Goal: Task Accomplishment & Management: Complete application form

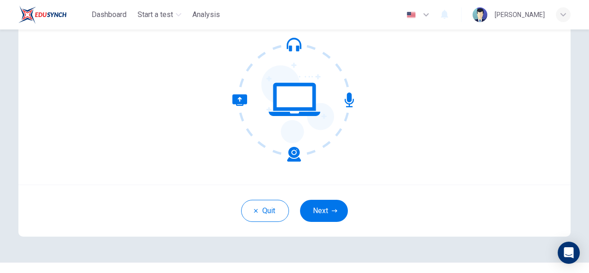
scroll to position [110, 0]
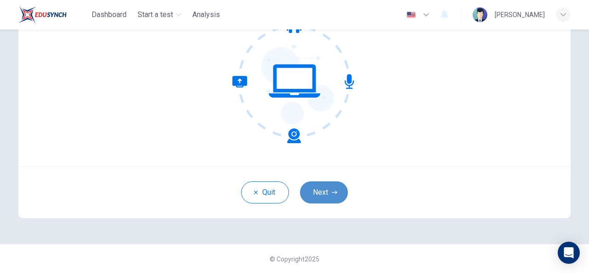
click at [329, 197] on button "Next" at bounding box center [324, 192] width 48 height 22
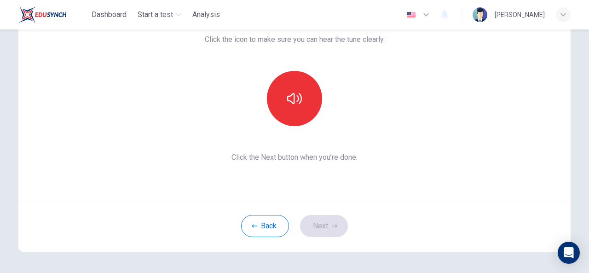
scroll to position [60, 0]
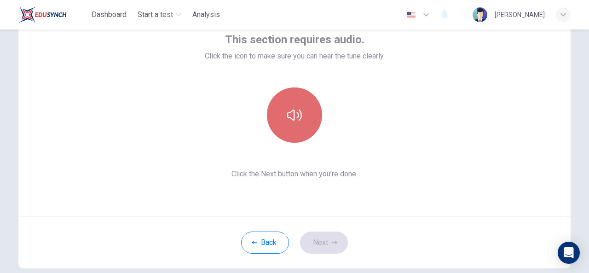
click at [292, 117] on icon "button" at bounding box center [294, 115] width 15 height 11
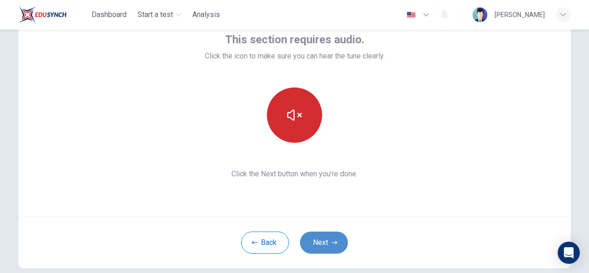
click at [325, 242] on button "Next" at bounding box center [324, 243] width 48 height 22
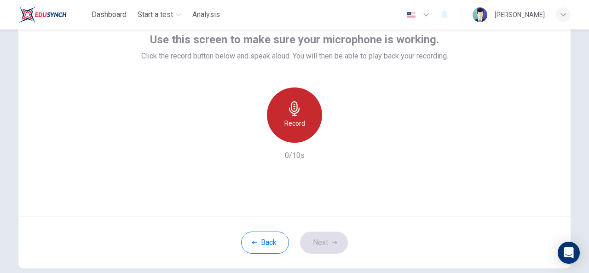
click at [289, 111] on icon "button" at bounding box center [294, 108] width 15 height 15
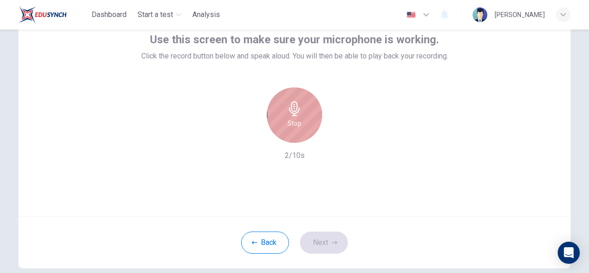
click at [289, 111] on icon "button" at bounding box center [294, 108] width 15 height 15
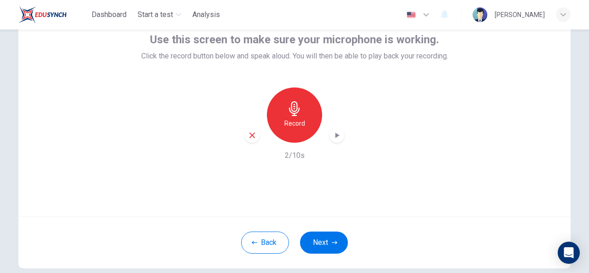
click at [334, 132] on icon "button" at bounding box center [337, 135] width 9 height 9
click at [326, 243] on button "Next" at bounding box center [324, 243] width 48 height 22
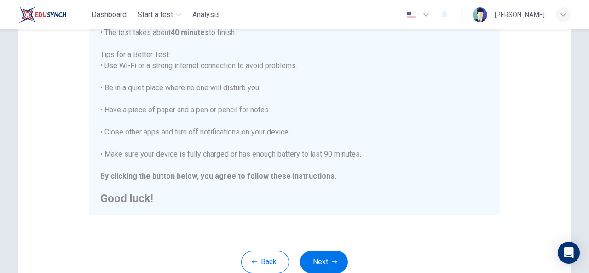
scroll to position [172, 0]
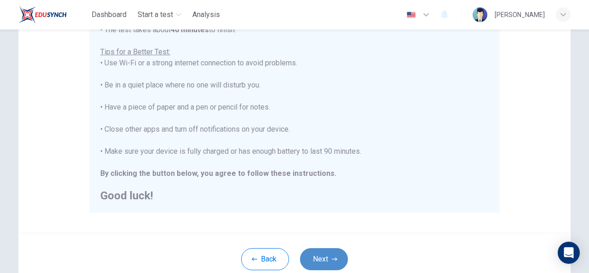
click at [327, 258] on button "Next" at bounding box center [324, 259] width 48 height 22
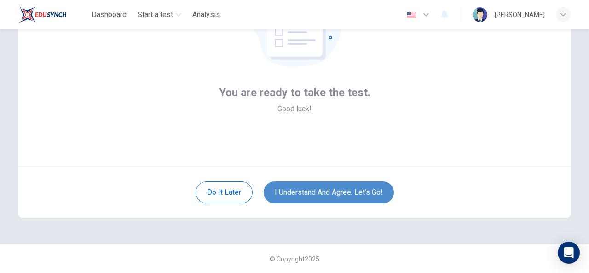
click at [350, 185] on button "I understand and agree. Let’s go!" at bounding box center [329, 192] width 130 height 22
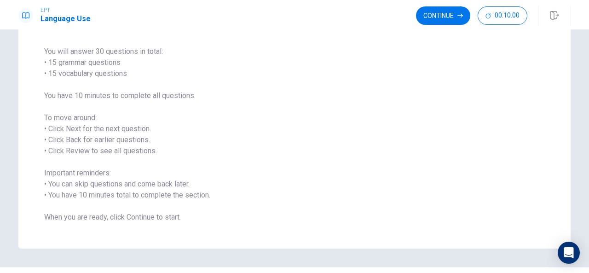
scroll to position [88, 0]
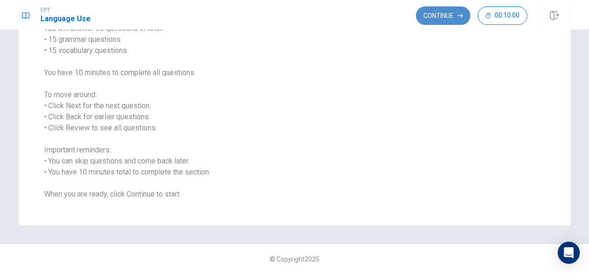
click at [448, 14] on button "Continue" at bounding box center [443, 15] width 54 height 18
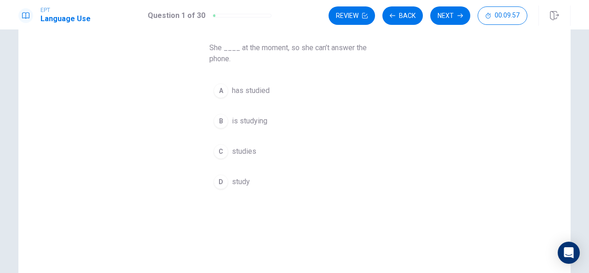
scroll to position [51, 0]
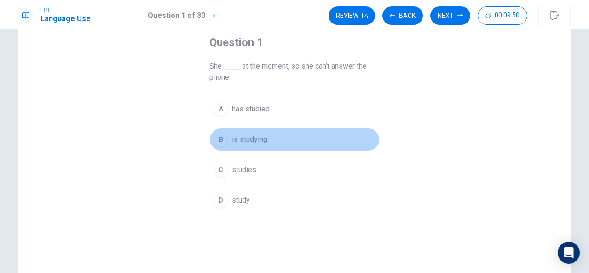
click at [216, 136] on div "B" at bounding box center [221, 139] width 15 height 15
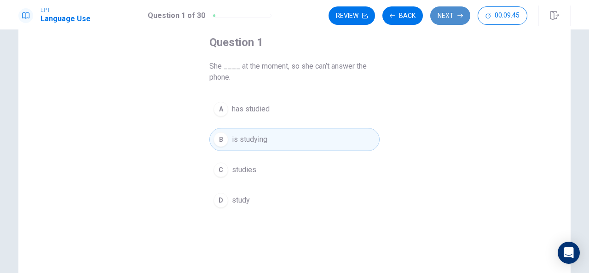
click at [447, 13] on button "Next" at bounding box center [451, 15] width 40 height 18
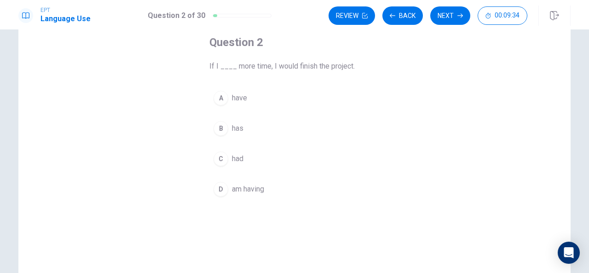
click at [238, 155] on span "had" at bounding box center [238, 158] width 12 height 11
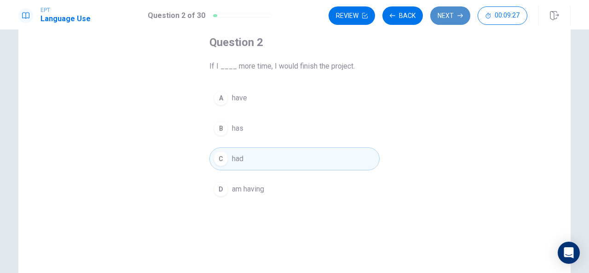
click at [448, 11] on button "Next" at bounding box center [451, 15] width 40 height 18
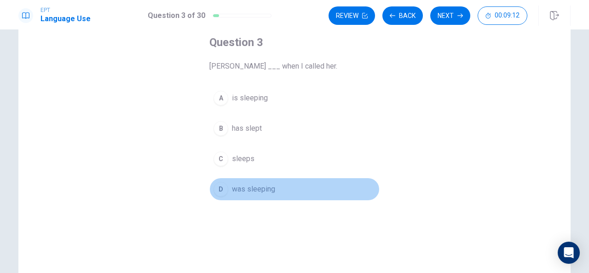
click at [260, 189] on span "was sleeping" at bounding box center [253, 189] width 43 height 11
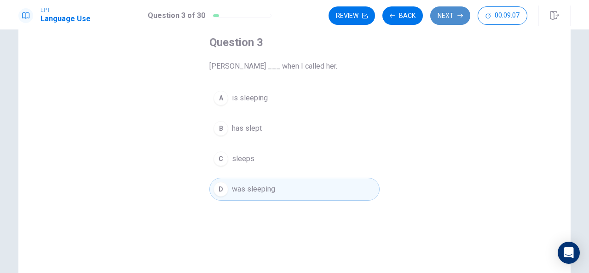
click at [457, 13] on button "Next" at bounding box center [451, 15] width 40 height 18
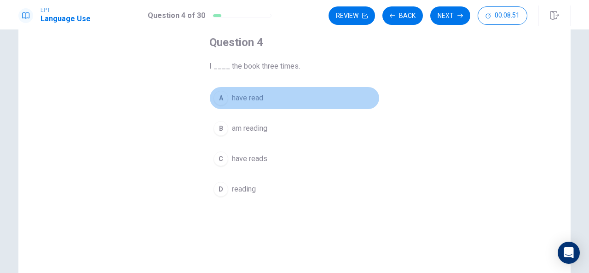
click at [259, 95] on span "have read" at bounding box center [247, 98] width 31 height 11
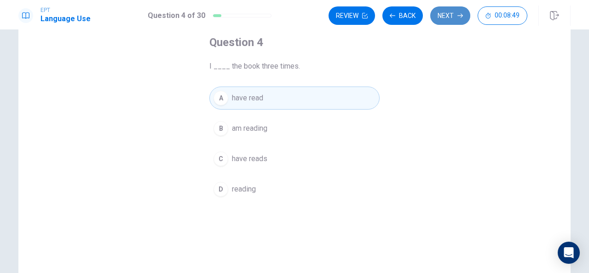
click at [452, 17] on button "Next" at bounding box center [451, 15] width 40 height 18
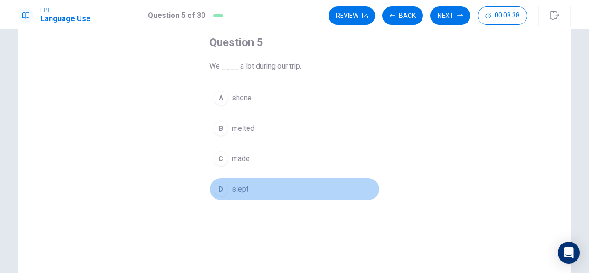
click at [250, 183] on button "D slept" at bounding box center [295, 189] width 170 height 23
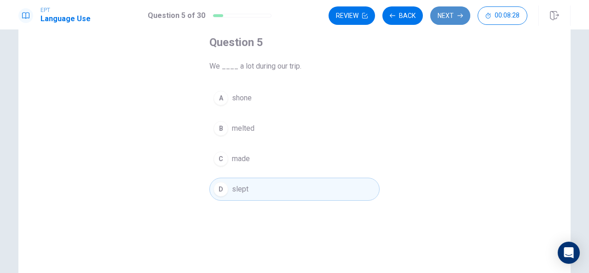
click at [454, 11] on button "Next" at bounding box center [451, 15] width 40 height 18
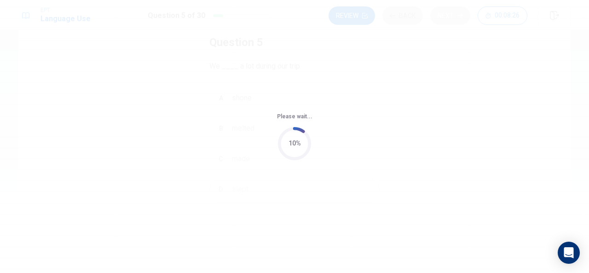
scroll to position [0, 0]
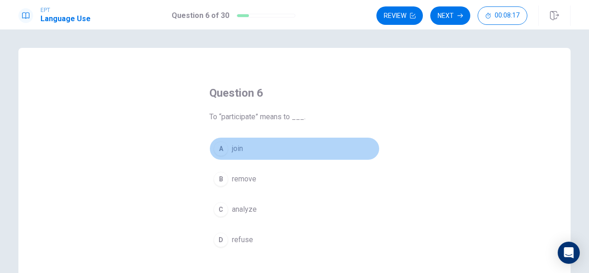
click at [239, 150] on span "join" at bounding box center [237, 148] width 11 height 11
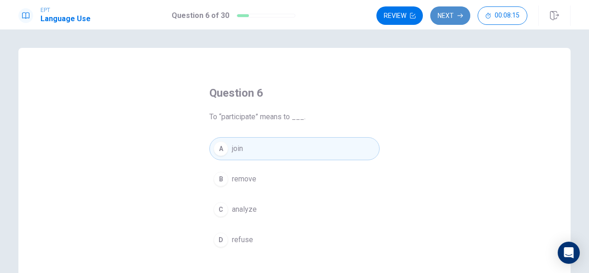
click at [452, 12] on button "Next" at bounding box center [451, 15] width 40 height 18
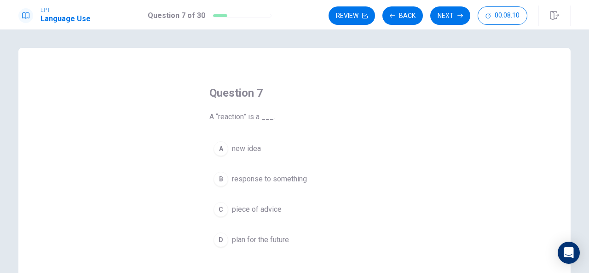
click at [281, 175] on span "response to something" at bounding box center [269, 179] width 75 height 11
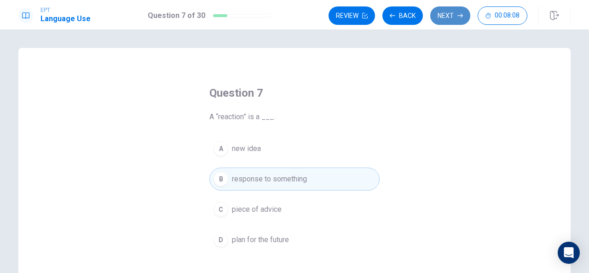
click at [446, 12] on button "Next" at bounding box center [451, 15] width 40 height 18
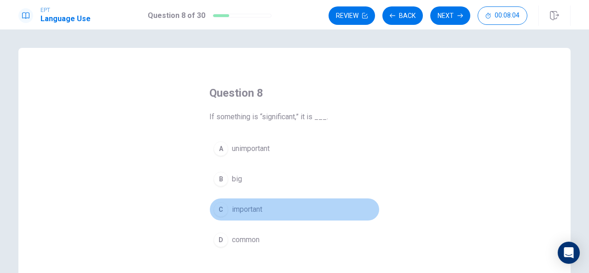
click at [261, 207] on span "important" at bounding box center [247, 209] width 30 height 11
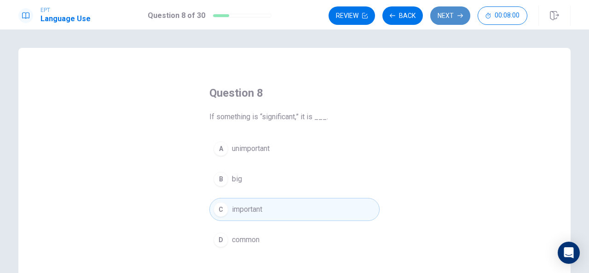
click at [446, 20] on button "Next" at bounding box center [451, 15] width 40 height 18
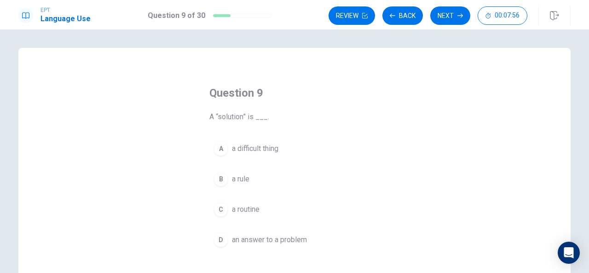
click at [280, 236] on span "an answer to a problem" at bounding box center [269, 239] width 75 height 11
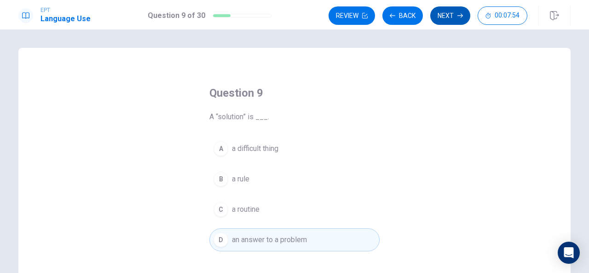
click at [455, 14] on button "Next" at bounding box center [451, 15] width 40 height 18
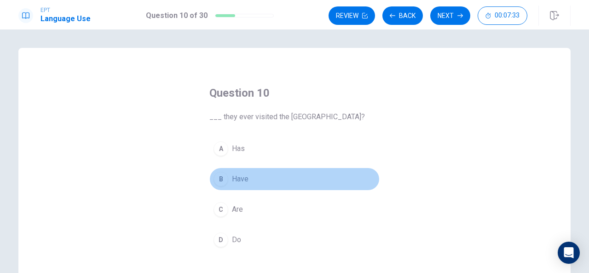
click at [247, 181] on button "B Have" at bounding box center [295, 179] width 170 height 23
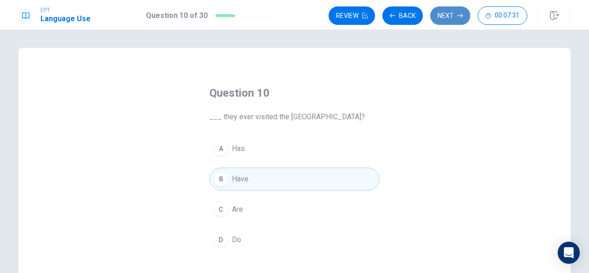
click at [442, 18] on button "Next" at bounding box center [451, 15] width 40 height 18
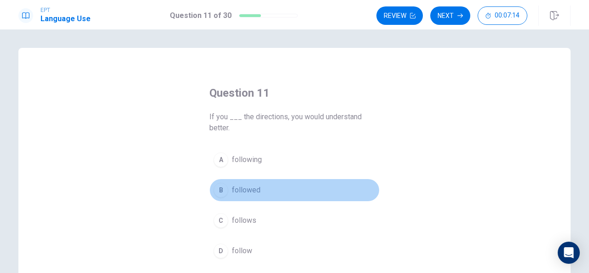
click at [257, 189] on span "followed" at bounding box center [246, 190] width 29 height 11
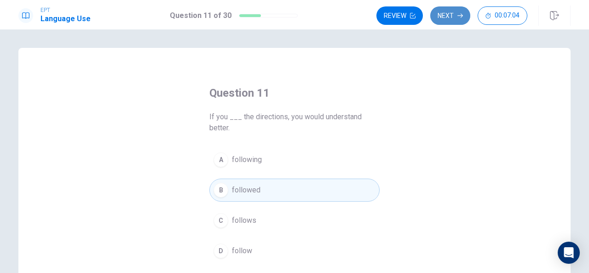
click at [452, 12] on button "Next" at bounding box center [451, 15] width 40 height 18
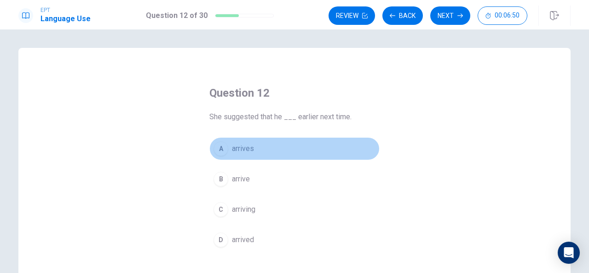
click at [247, 145] on span "arrives" at bounding box center [243, 148] width 22 height 11
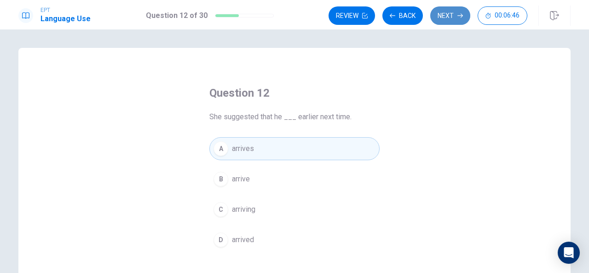
click at [445, 18] on button "Next" at bounding box center [451, 15] width 40 height 18
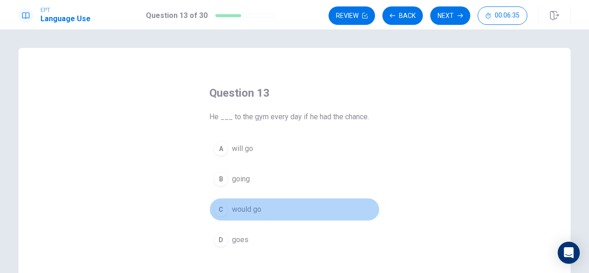
click at [262, 208] on button "C would go" at bounding box center [295, 209] width 170 height 23
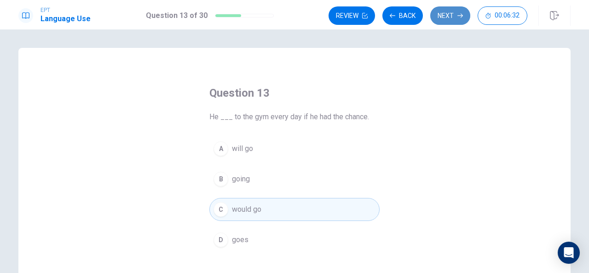
click at [448, 15] on button "Next" at bounding box center [451, 15] width 40 height 18
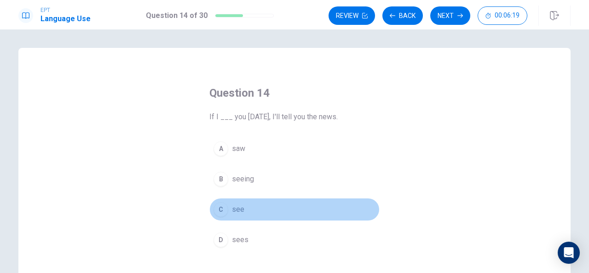
click at [239, 207] on span "see" at bounding box center [238, 209] width 12 height 11
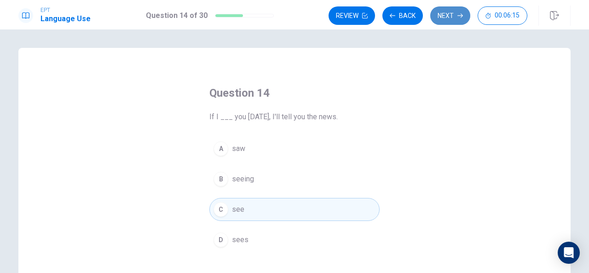
click at [457, 11] on button "Next" at bounding box center [451, 15] width 40 height 18
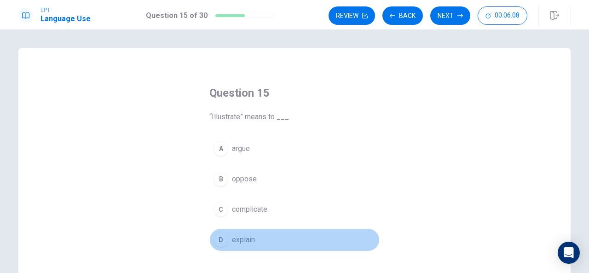
click at [249, 238] on span "explain" at bounding box center [243, 239] width 23 height 11
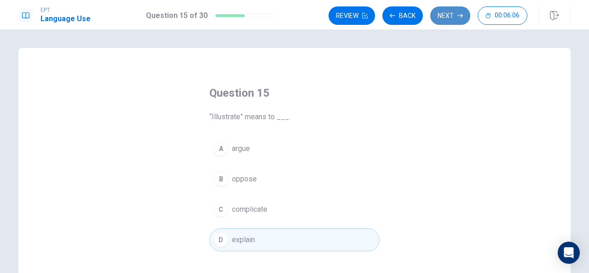
click at [451, 15] on button "Next" at bounding box center [451, 15] width 40 height 18
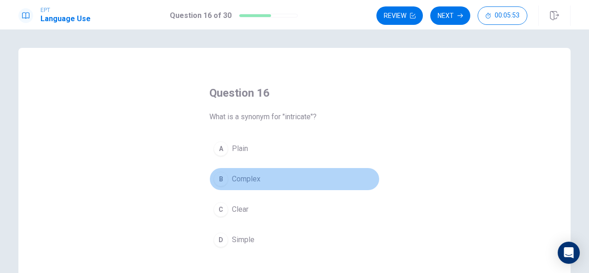
click at [249, 180] on span "Complex" at bounding box center [246, 179] width 29 height 11
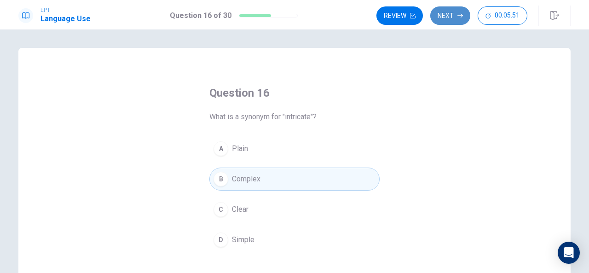
click at [448, 9] on button "Next" at bounding box center [451, 15] width 40 height 18
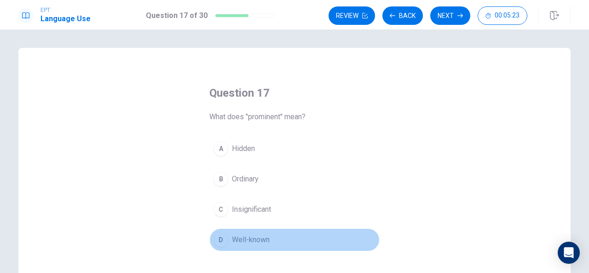
click at [260, 238] on span "Well-known" at bounding box center [251, 239] width 38 height 11
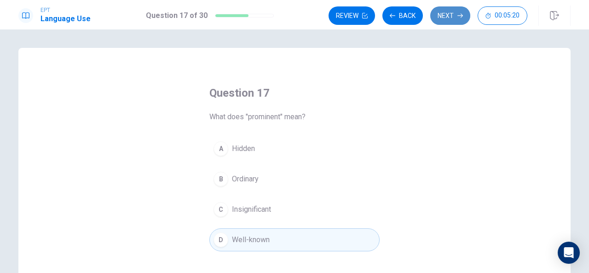
click at [448, 15] on button "Next" at bounding box center [451, 15] width 40 height 18
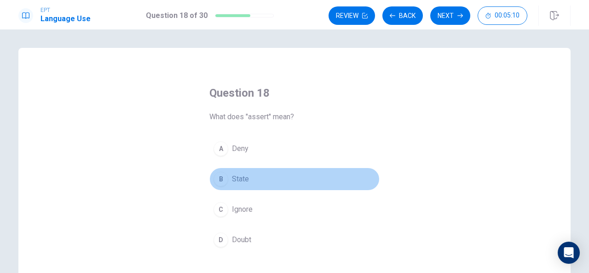
click at [256, 176] on button "B State" at bounding box center [295, 179] width 170 height 23
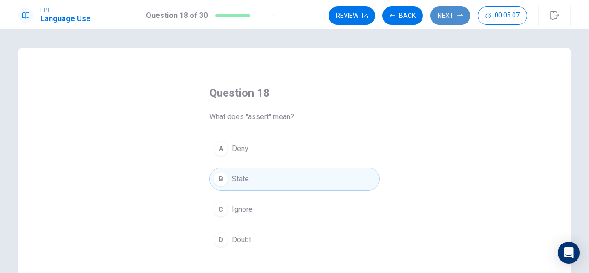
click at [442, 15] on button "Next" at bounding box center [451, 15] width 40 height 18
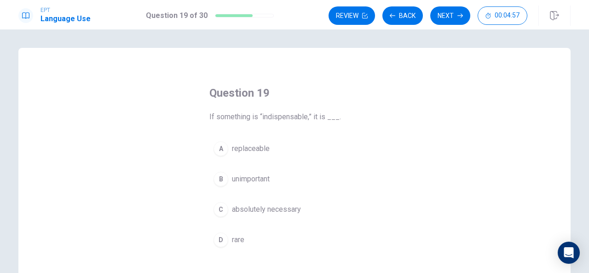
click at [284, 204] on span "absolutely necessary" at bounding box center [266, 209] width 69 height 11
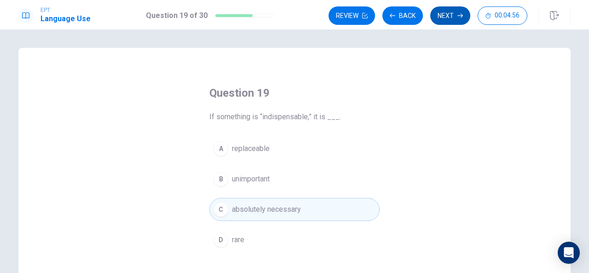
click at [447, 16] on button "Next" at bounding box center [451, 15] width 40 height 18
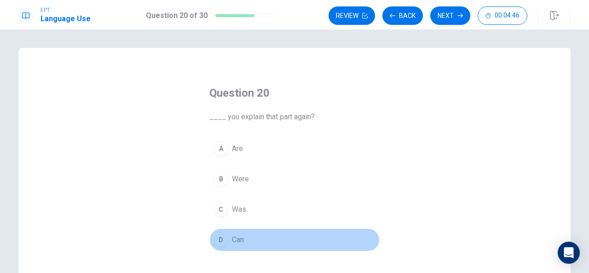
click at [240, 235] on span "Can" at bounding box center [238, 239] width 12 height 11
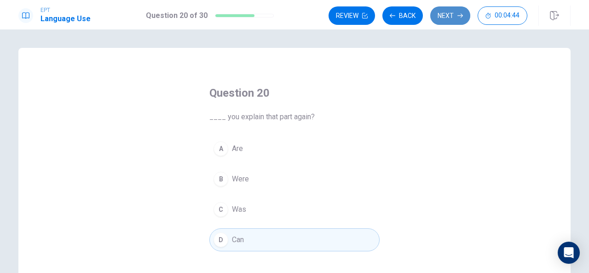
click at [451, 10] on button "Next" at bounding box center [451, 15] width 40 height 18
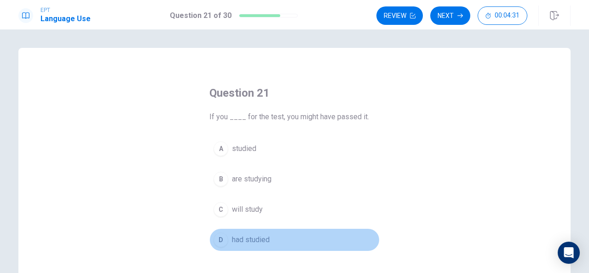
click at [260, 240] on span "had studied" at bounding box center [251, 239] width 38 height 11
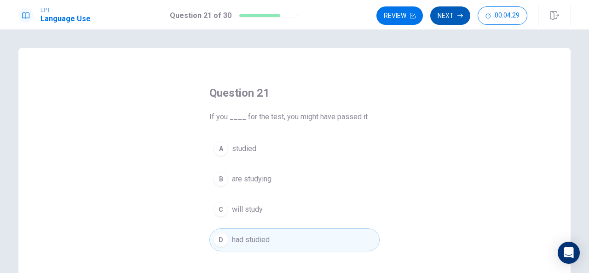
click at [454, 12] on button "Next" at bounding box center [451, 15] width 40 height 18
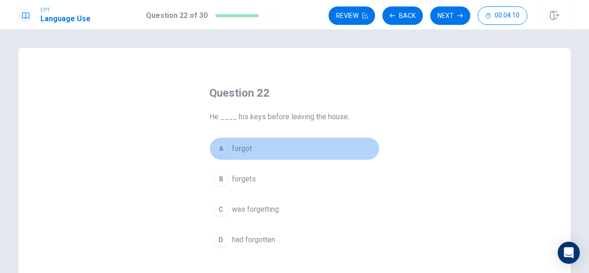
click at [247, 148] on span "forgot" at bounding box center [242, 148] width 20 height 11
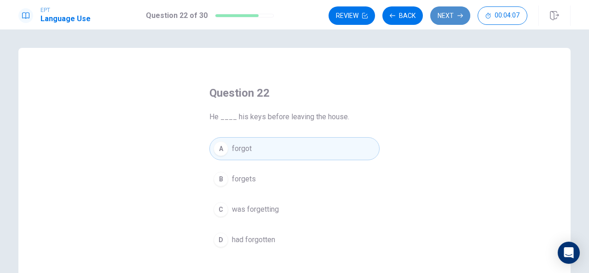
click at [453, 10] on button "Next" at bounding box center [451, 15] width 40 height 18
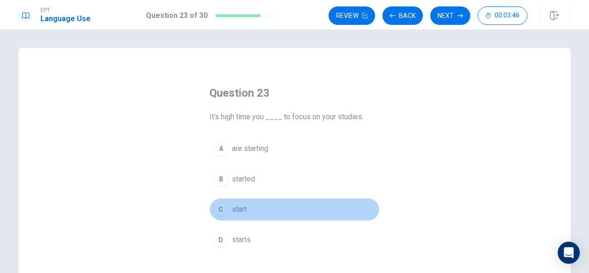
click at [246, 206] on button "C start" at bounding box center [295, 209] width 170 height 23
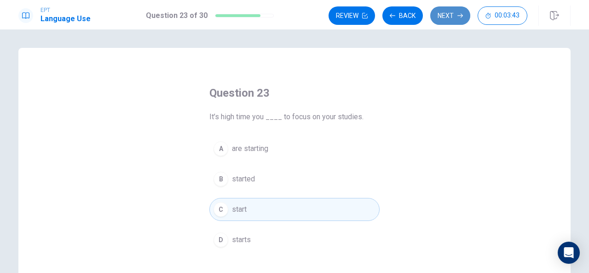
click at [449, 13] on button "Next" at bounding box center [451, 15] width 40 height 18
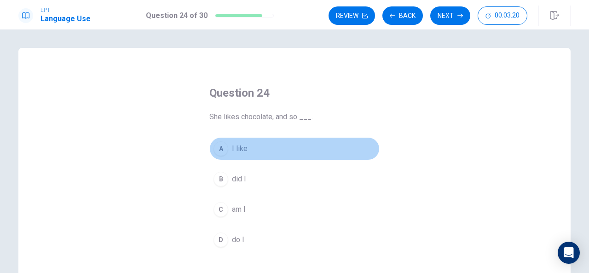
click at [250, 150] on button "A I like" at bounding box center [295, 148] width 170 height 23
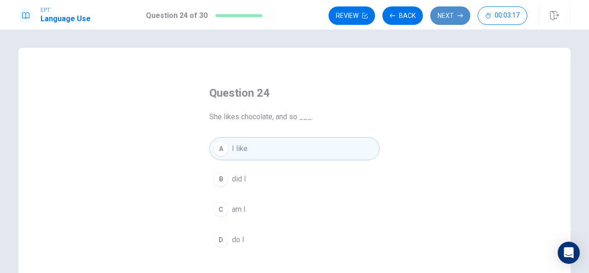
click at [455, 9] on button "Next" at bounding box center [451, 15] width 40 height 18
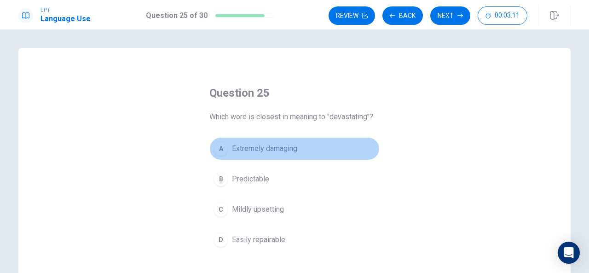
click at [283, 149] on span "Extremely damaging" at bounding box center [264, 148] width 65 height 11
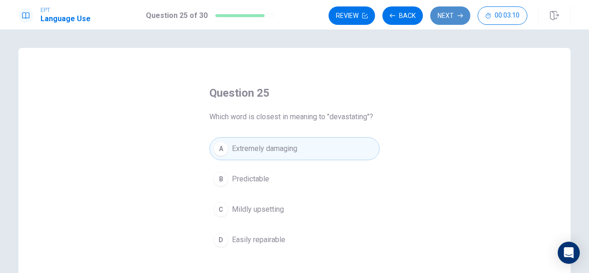
click at [453, 12] on button "Next" at bounding box center [451, 15] width 40 height 18
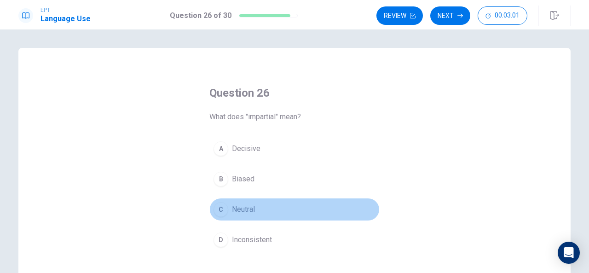
click at [240, 205] on span "Neutral" at bounding box center [243, 209] width 23 height 11
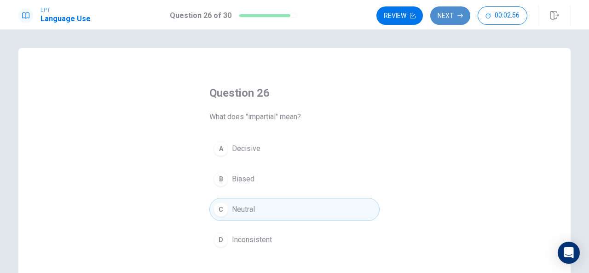
click at [449, 13] on button "Next" at bounding box center [451, 15] width 40 height 18
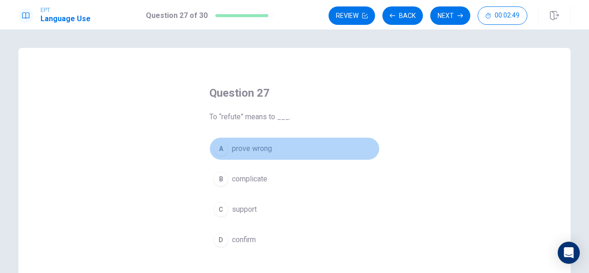
click at [260, 144] on span "prove wrong" at bounding box center [252, 148] width 40 height 11
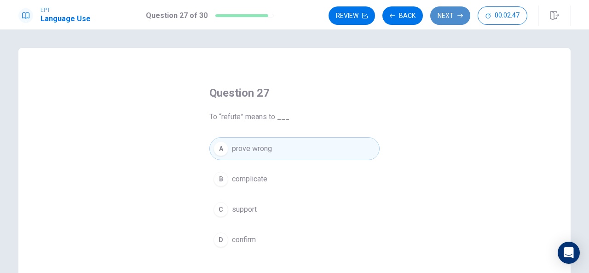
click at [448, 15] on button "Next" at bounding box center [451, 15] width 40 height 18
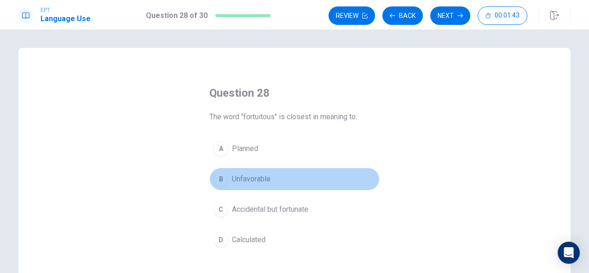
click at [262, 178] on span "Unfavorable" at bounding box center [251, 179] width 39 height 11
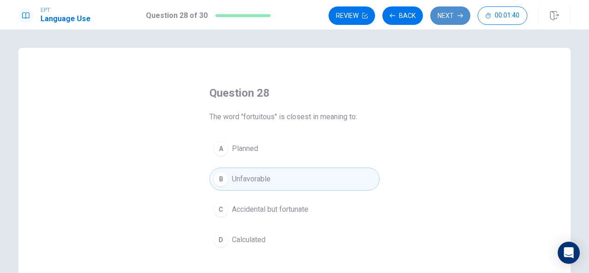
click at [453, 16] on button "Next" at bounding box center [451, 15] width 40 height 18
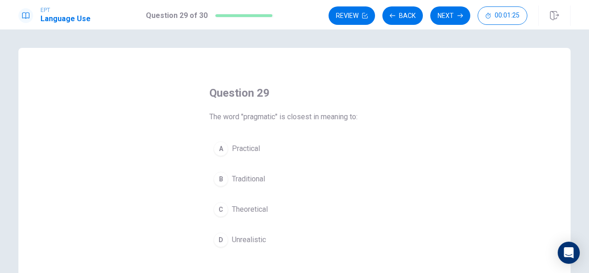
click at [260, 236] on span "Unrealistic" at bounding box center [249, 239] width 34 height 11
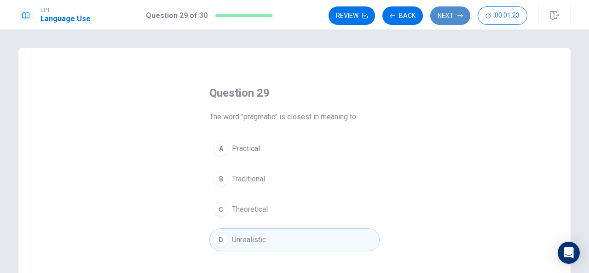
click at [449, 13] on button "Next" at bounding box center [451, 15] width 40 height 18
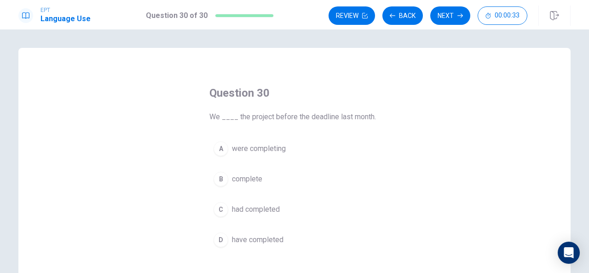
click at [265, 211] on span "had completed" at bounding box center [256, 209] width 48 height 11
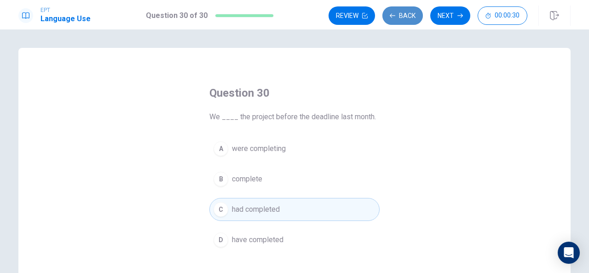
click at [397, 16] on button "Back" at bounding box center [403, 15] width 41 height 18
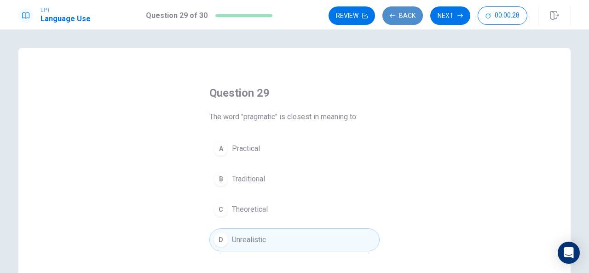
click at [397, 16] on button "Back" at bounding box center [403, 15] width 41 height 18
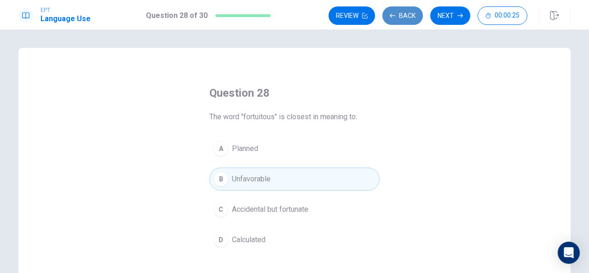
click at [397, 16] on button "Back" at bounding box center [403, 15] width 41 height 18
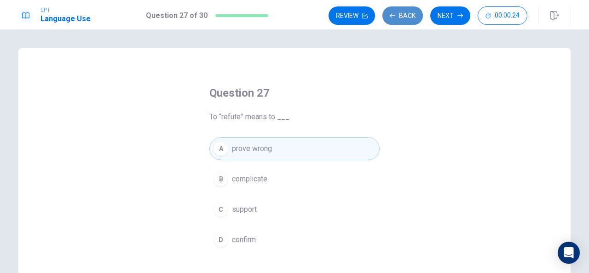
click at [397, 16] on button "Back" at bounding box center [403, 15] width 41 height 18
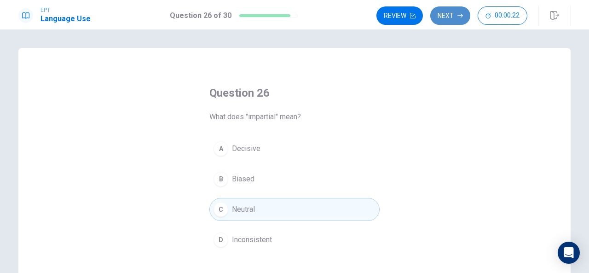
click at [453, 19] on button "Next" at bounding box center [451, 15] width 40 height 18
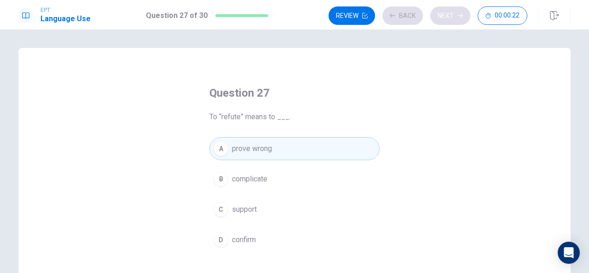
click at [453, 19] on div "Review Back Next 00:00:22" at bounding box center [428, 15] width 199 height 18
click at [453, 13] on button "Next" at bounding box center [451, 15] width 40 height 18
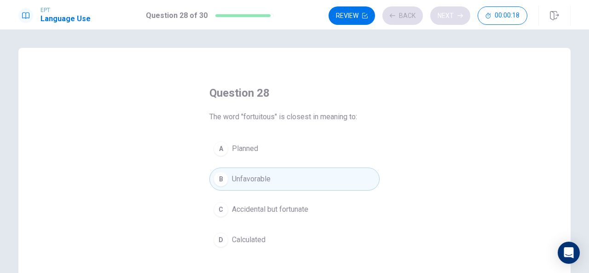
click at [453, 13] on div "Review Back Next 00:00:18" at bounding box center [428, 15] width 199 height 18
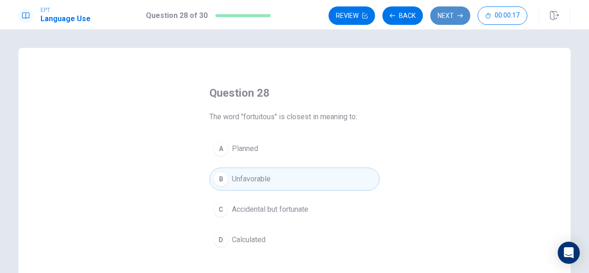
click at [453, 12] on button "Next" at bounding box center [451, 15] width 40 height 18
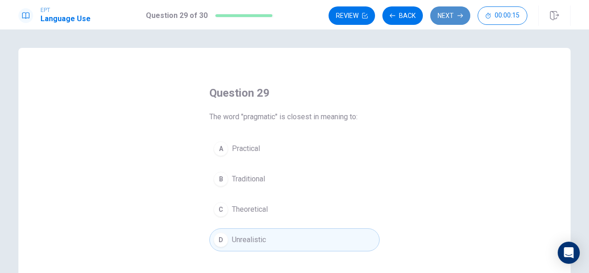
click at [453, 12] on button "Next" at bounding box center [451, 15] width 40 height 18
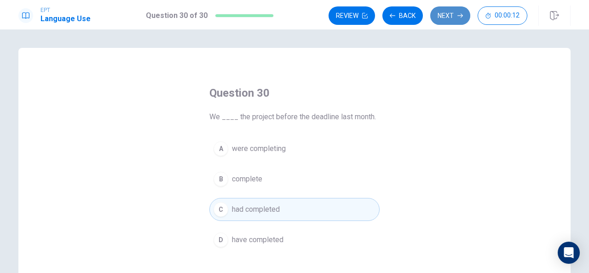
click at [454, 13] on button "Next" at bounding box center [451, 15] width 40 height 18
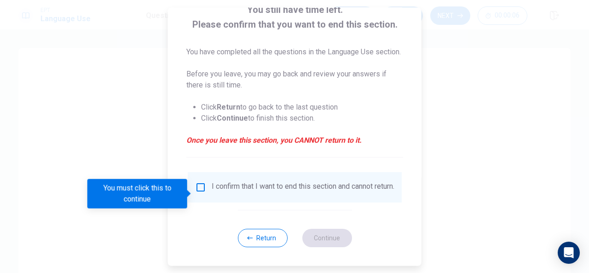
scroll to position [81, 0]
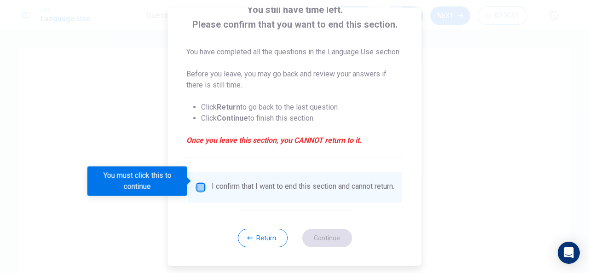
click at [201, 182] on input "You must click this to continue" at bounding box center [200, 187] width 11 height 11
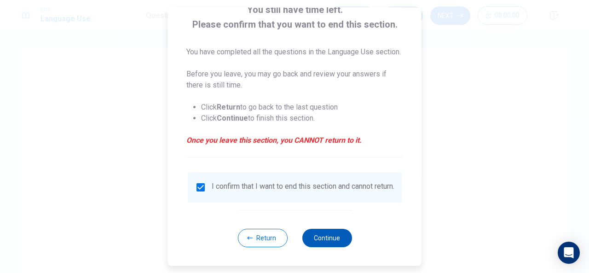
click at [319, 232] on button "Continue" at bounding box center [327, 238] width 50 height 18
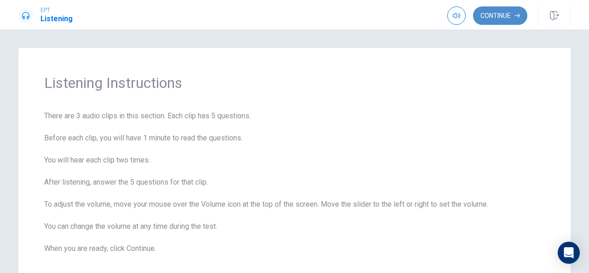
click at [495, 15] on button "Continue" at bounding box center [500, 15] width 54 height 18
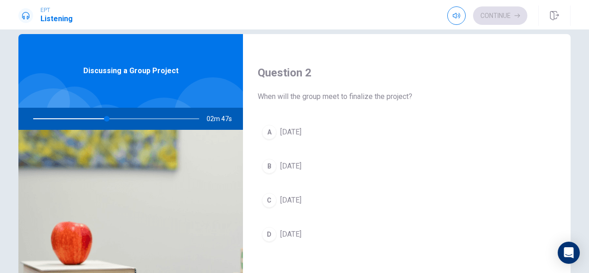
scroll to position [221, 0]
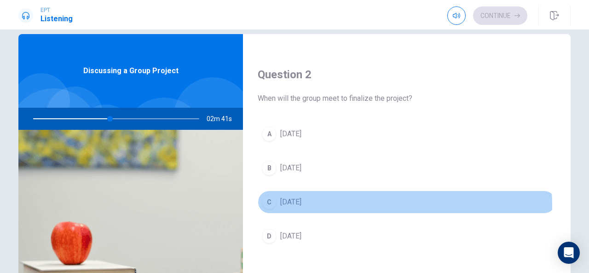
click at [319, 204] on button "C [DATE]" at bounding box center [407, 202] width 298 height 23
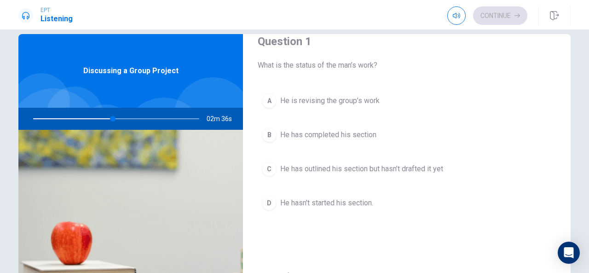
scroll to position [0, 0]
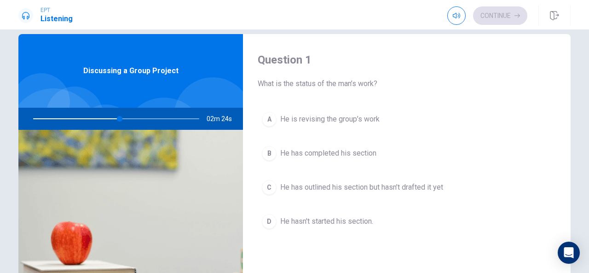
type input "52"
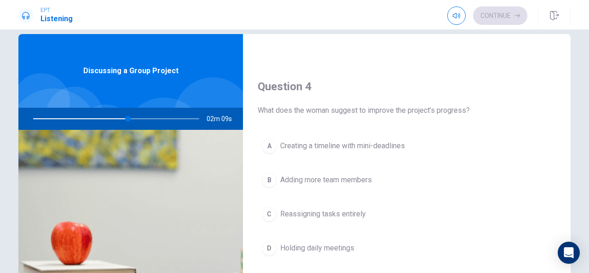
scroll to position [682, 0]
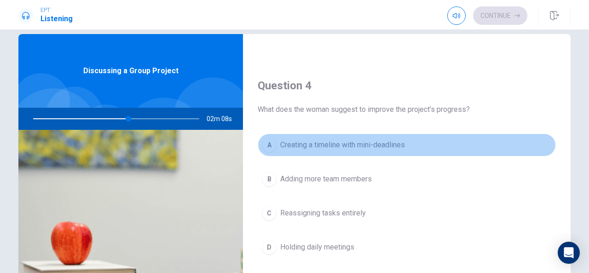
click at [425, 140] on button "A Creating a timeline with mini-deadlines" at bounding box center [407, 145] width 298 height 23
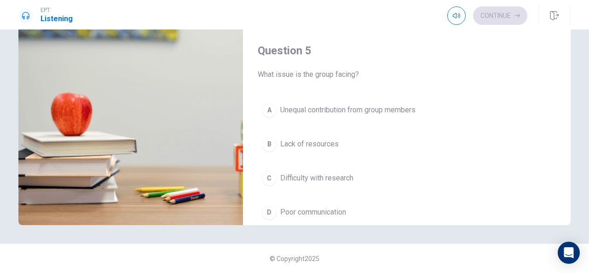
scroll to position [847, 0]
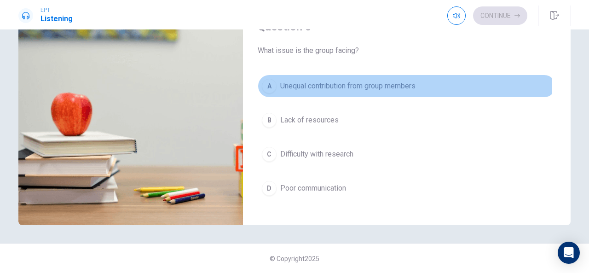
click at [388, 82] on span "Unequal contribution from group members" at bounding box center [347, 86] width 135 height 11
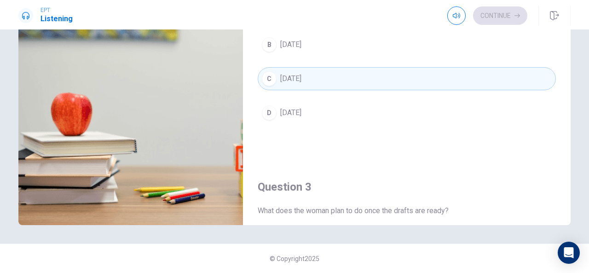
scroll to position [215, 0]
type input "64"
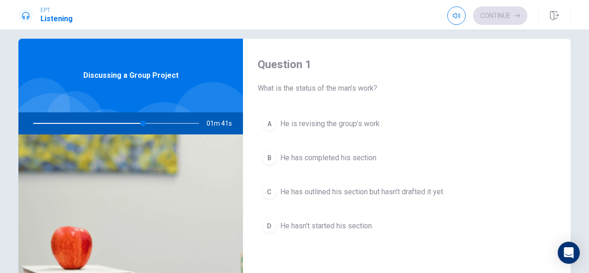
scroll to position [0, 0]
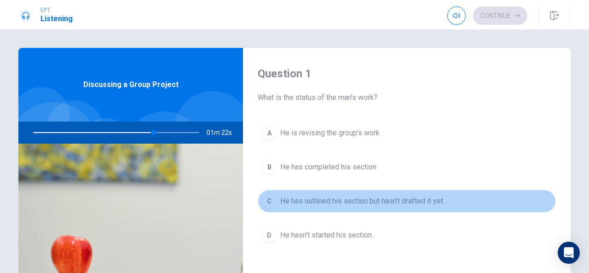
click at [427, 204] on span "He has outlined his section but hasn’t drafted it yet" at bounding box center [361, 201] width 163 height 11
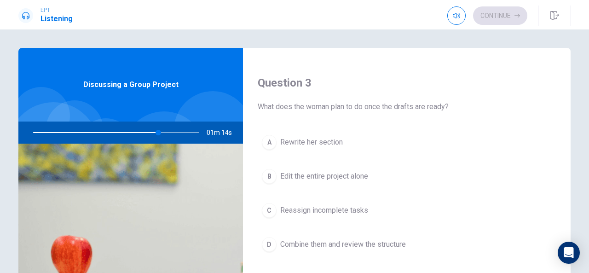
scroll to position [444, 0]
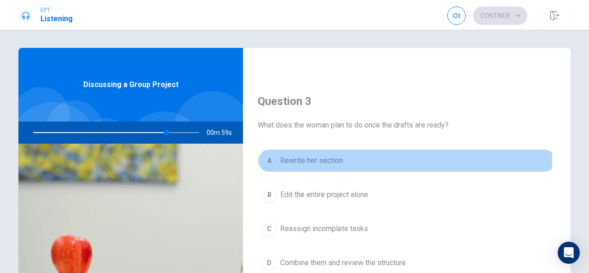
click at [348, 156] on button "A Rewrite her section" at bounding box center [407, 160] width 298 height 23
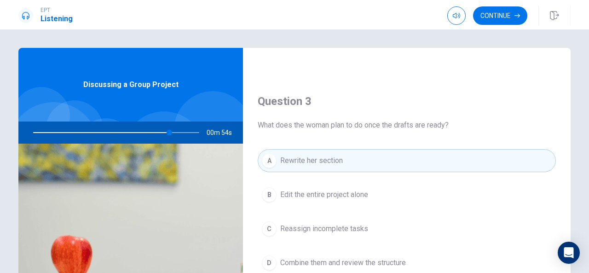
type input "82"
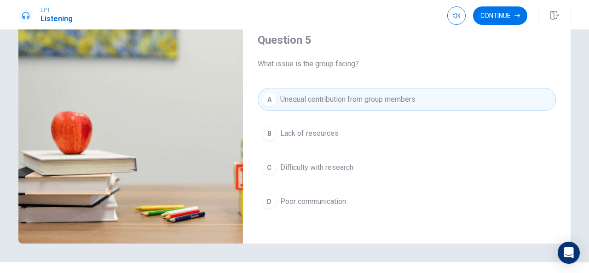
scroll to position [143, 0]
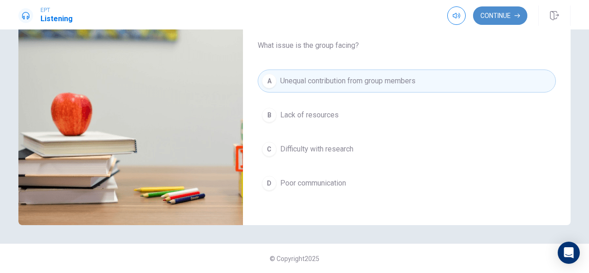
click at [505, 20] on button "Continue" at bounding box center [500, 15] width 54 height 18
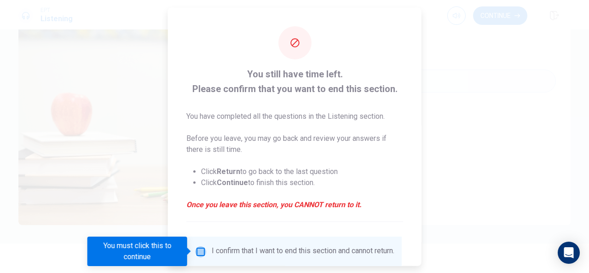
click at [200, 254] on input "You must click this to continue" at bounding box center [200, 251] width 11 height 11
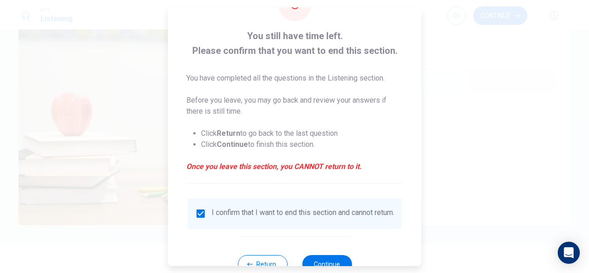
scroll to position [55, 0]
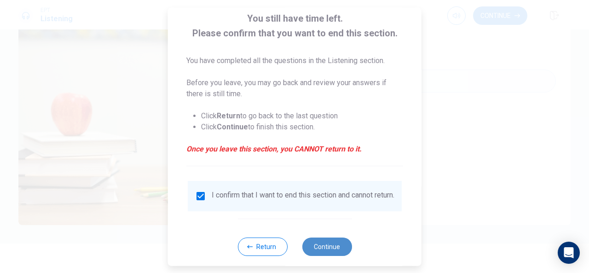
click at [312, 256] on button "Continue" at bounding box center [327, 247] width 50 height 18
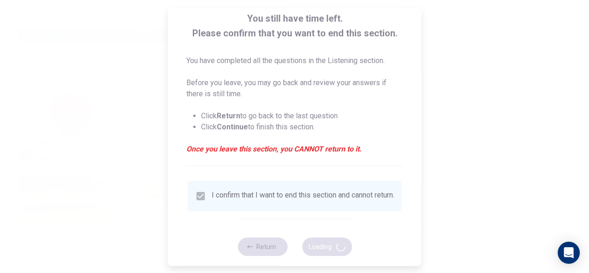
type input "97"
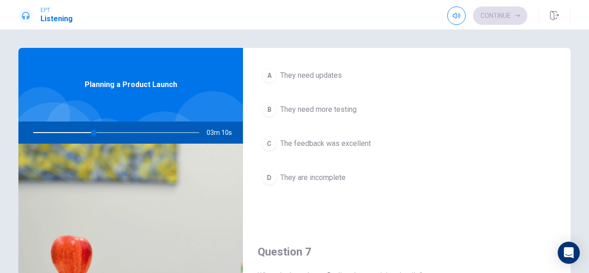
scroll to position [0, 0]
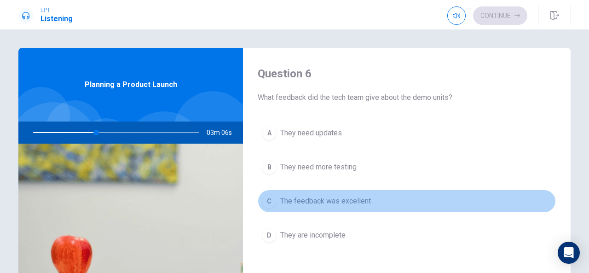
click at [426, 200] on button "C The feedback was excellent" at bounding box center [407, 201] width 298 height 23
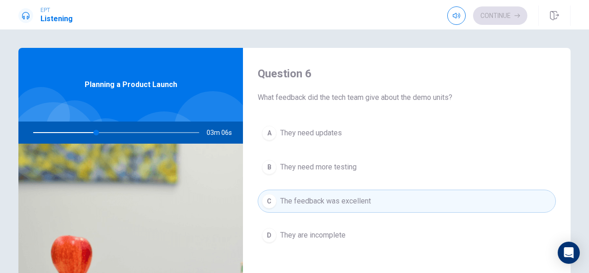
type input "38"
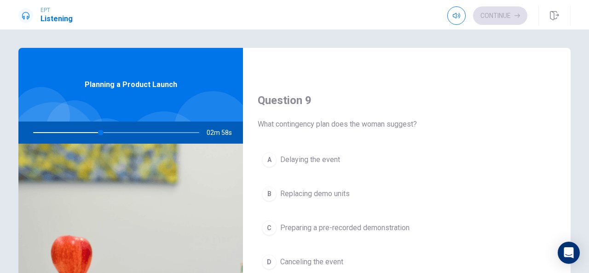
scroll to position [682, 0]
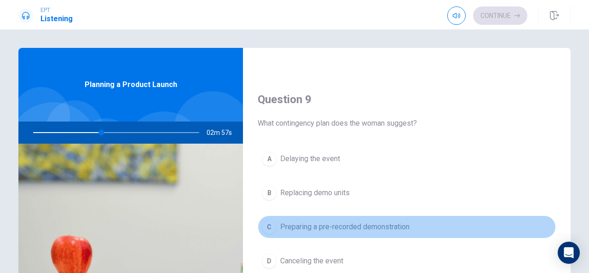
click at [480, 220] on button "C Preparing a pre-recorded demonstration" at bounding box center [407, 227] width 298 height 23
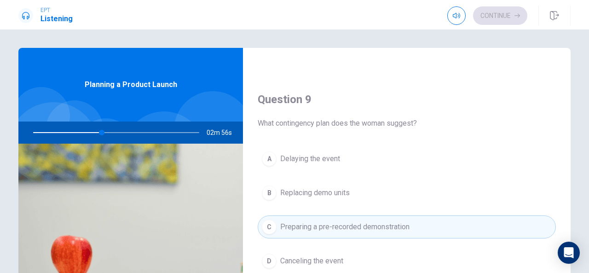
type input "42"
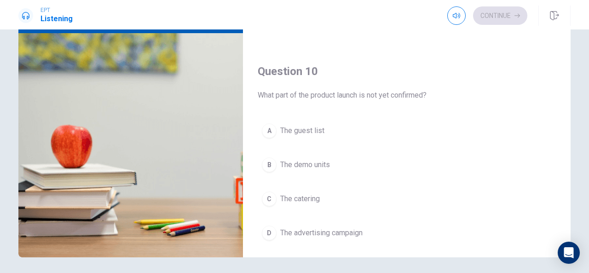
scroll to position [834, 0]
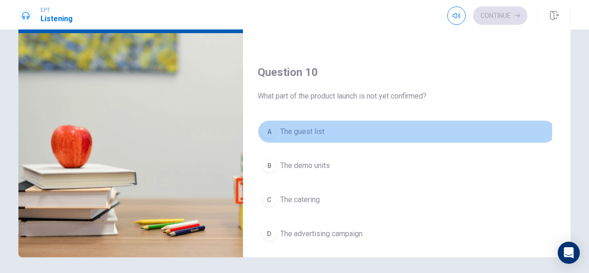
click at [315, 126] on span "The guest list" at bounding box center [302, 131] width 44 height 11
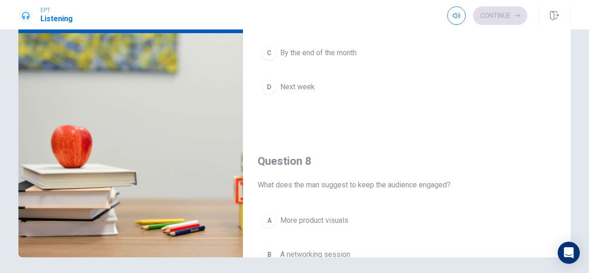
scroll to position [272, 0]
type input "60"
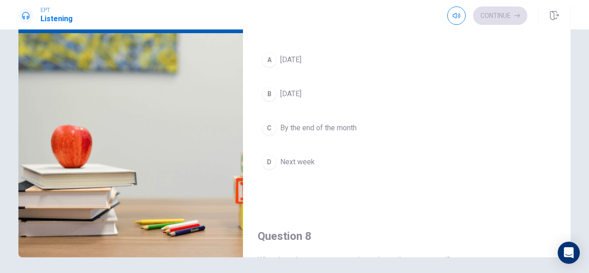
scroll to position [180, 0]
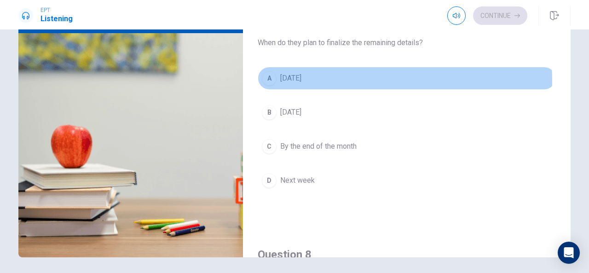
click at [356, 79] on button "A [DATE]" at bounding box center [407, 78] width 298 height 23
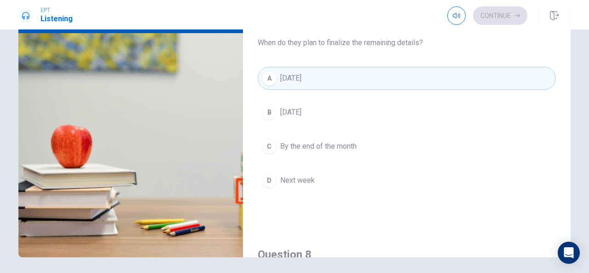
type input "62"
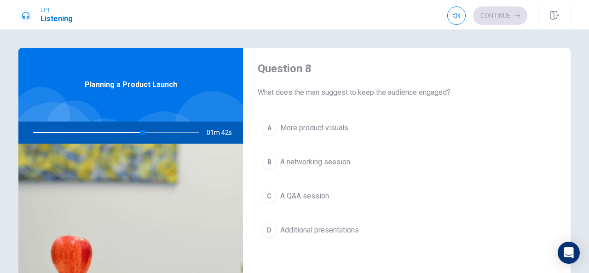
scroll to position [479, 0]
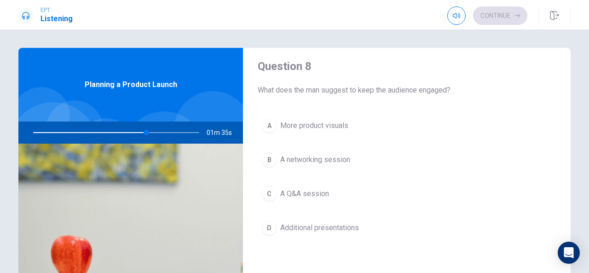
click at [331, 197] on button "C A Q&A session" at bounding box center [407, 193] width 298 height 23
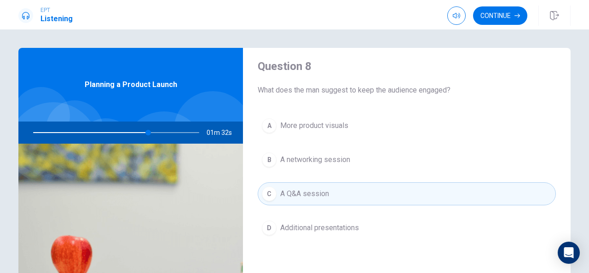
type input "70"
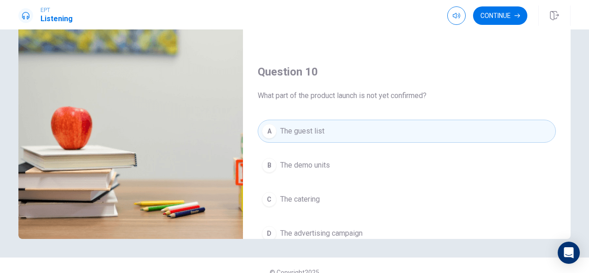
scroll to position [816, 0]
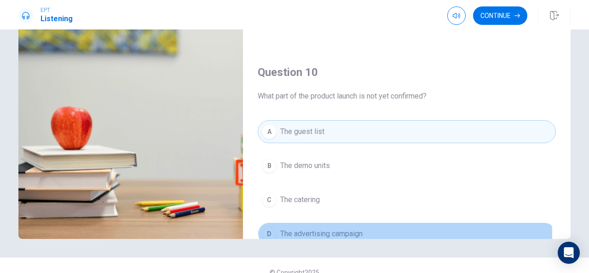
click at [366, 228] on button "D The advertising campaign" at bounding box center [407, 233] width 298 height 23
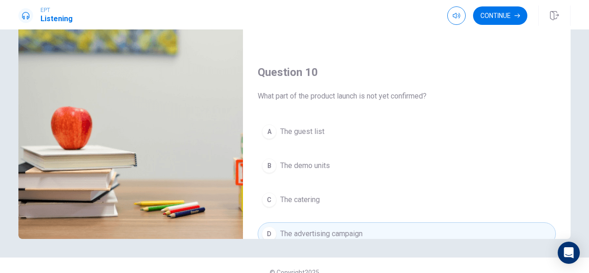
type input "78"
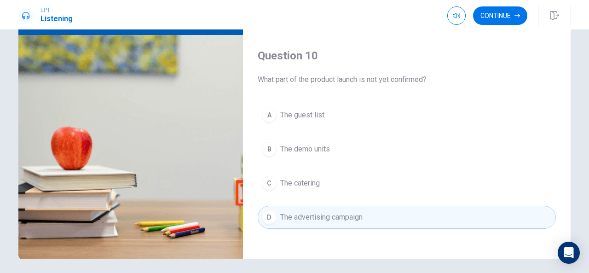
scroll to position [111, 0]
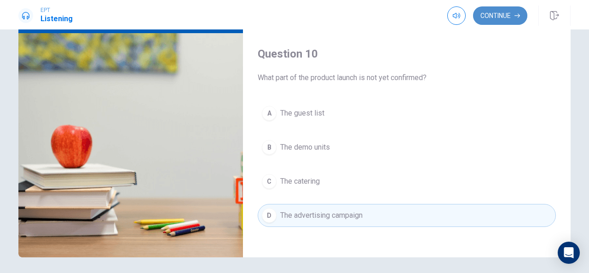
click at [495, 21] on button "Continue" at bounding box center [500, 15] width 54 height 18
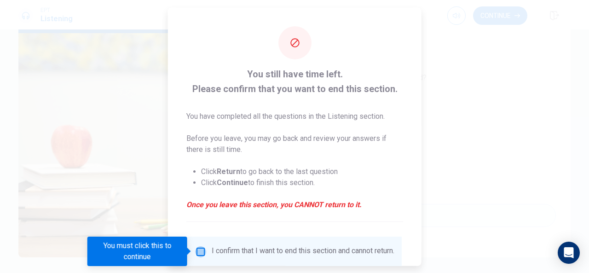
click at [198, 255] on input "You must click this to continue" at bounding box center [200, 251] width 11 height 11
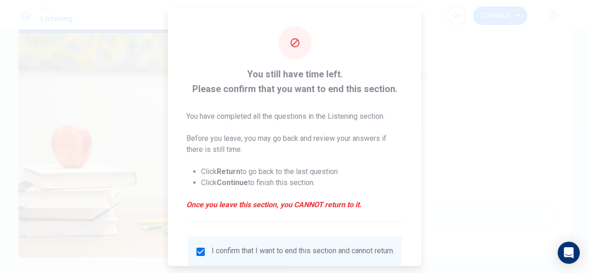
scroll to position [69, 0]
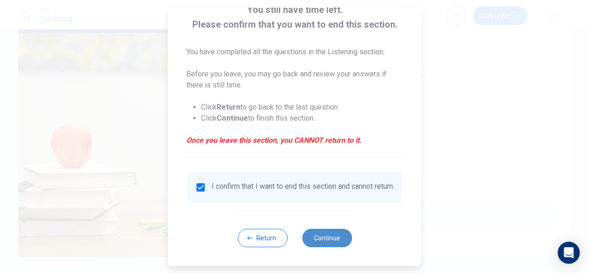
click at [331, 243] on button "Continue" at bounding box center [327, 238] width 50 height 18
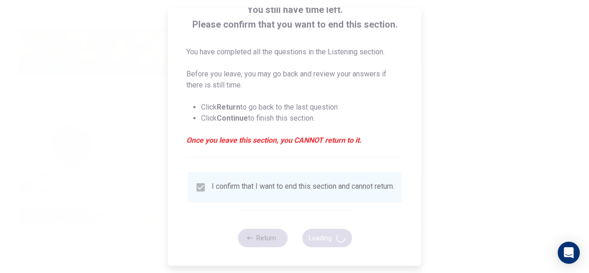
type input "86"
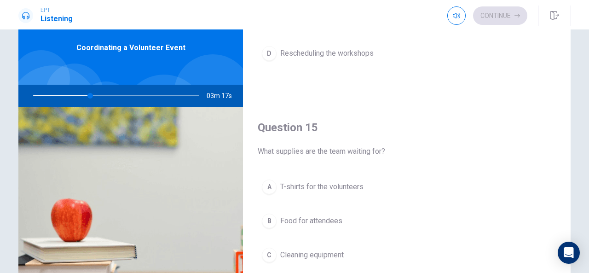
scroll to position [55, 0]
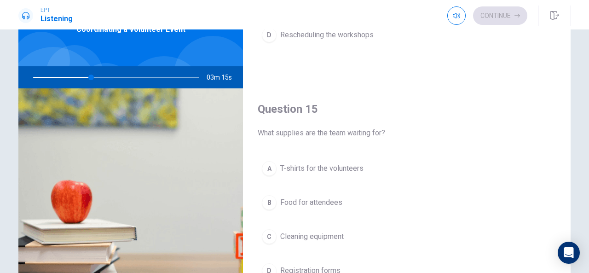
click at [357, 165] on span "T-shirts for the volunteers" at bounding box center [321, 168] width 83 height 11
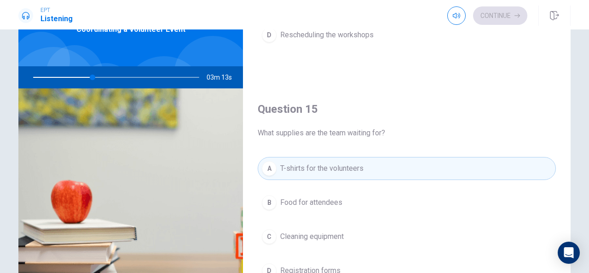
type input "36"
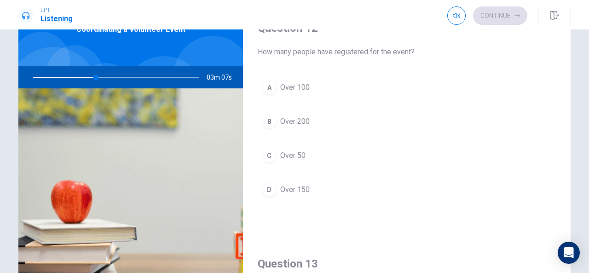
scroll to position [208, 0]
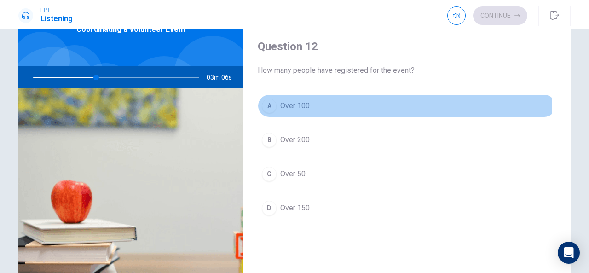
click at [350, 107] on button "A Over 100" at bounding box center [407, 105] width 298 height 23
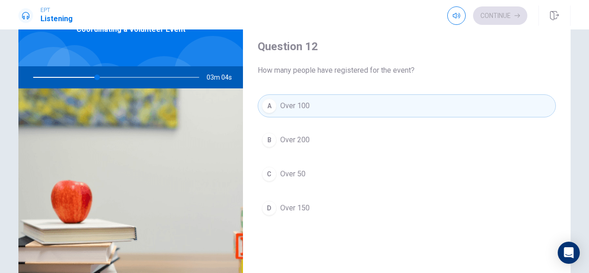
type input "39"
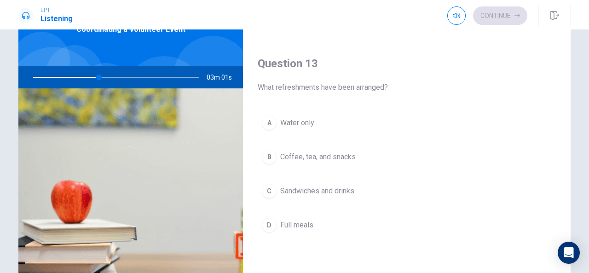
scroll to position [429, 0]
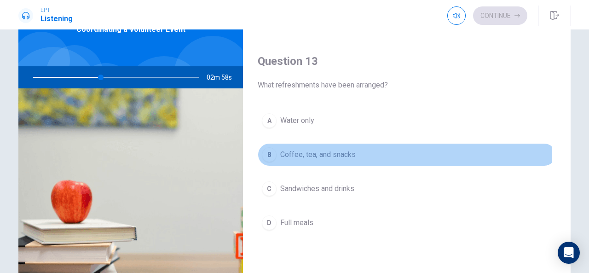
click at [335, 151] on span "Coffee, tea, and snacks" at bounding box center [318, 154] width 76 height 11
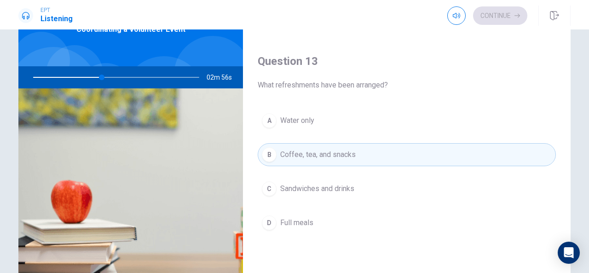
type input "42"
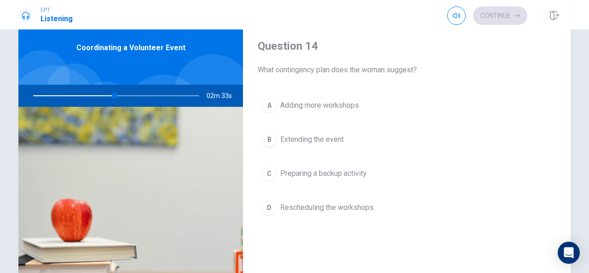
scroll to position [700, 0]
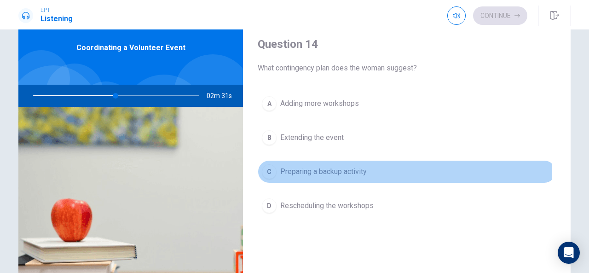
click at [363, 170] on span "Preparing a backup activity" at bounding box center [323, 171] width 87 height 11
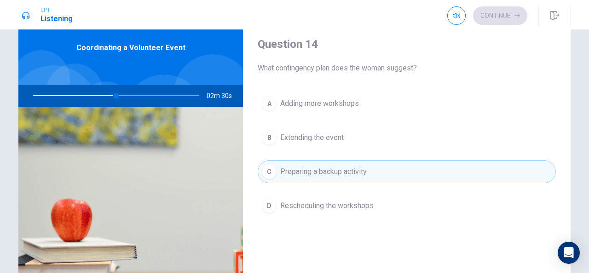
type input "50"
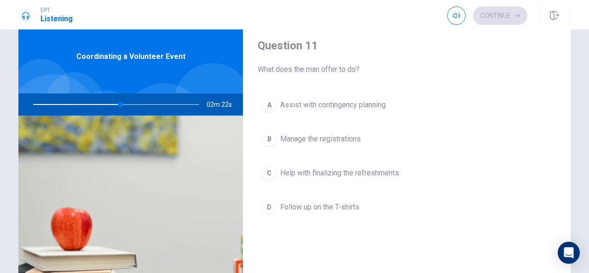
scroll to position [0, 0]
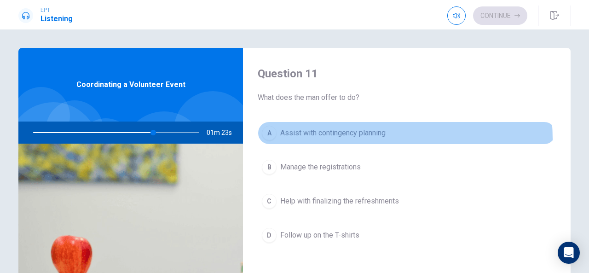
click at [360, 139] on button "A Assist with contingency planning" at bounding box center [407, 133] width 298 height 23
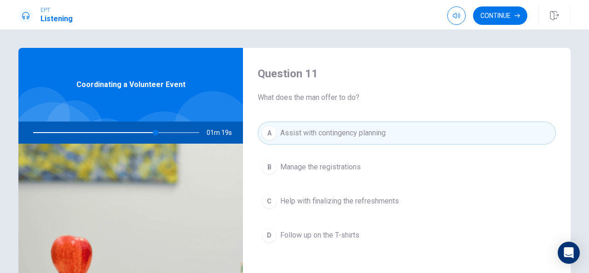
type input "74"
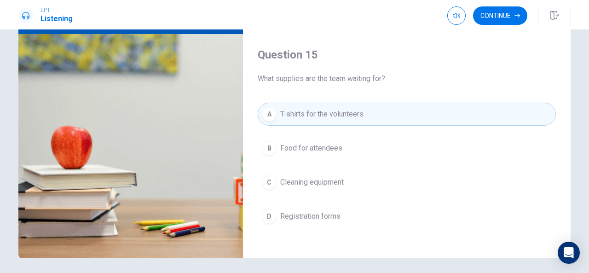
scroll to position [111, 0]
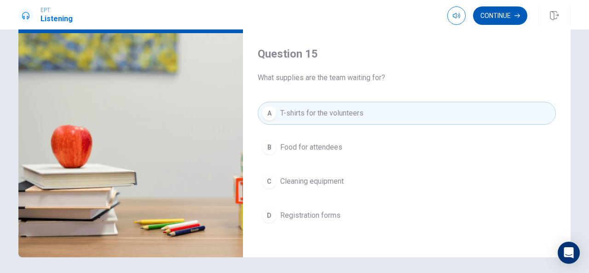
click at [514, 14] on button "Continue" at bounding box center [500, 15] width 54 height 18
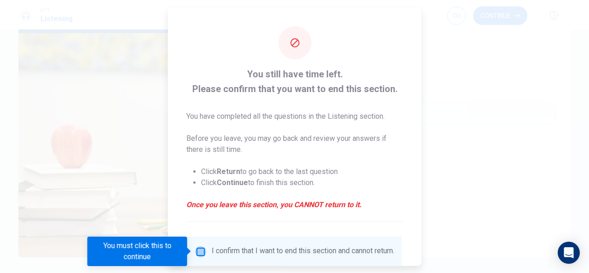
click at [198, 256] on input "You must click this to continue" at bounding box center [200, 251] width 11 height 11
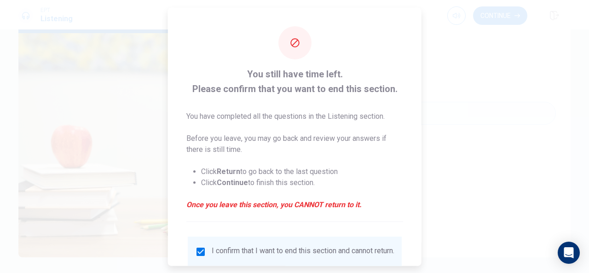
click at [416, 260] on div "You still have time left. Please confirm that you want to end this section. You…" at bounding box center [295, 168] width 254 height 322
click at [417, 262] on div "You still have time left. Please confirm that you want to end this section. You…" at bounding box center [295, 136] width 254 height 258
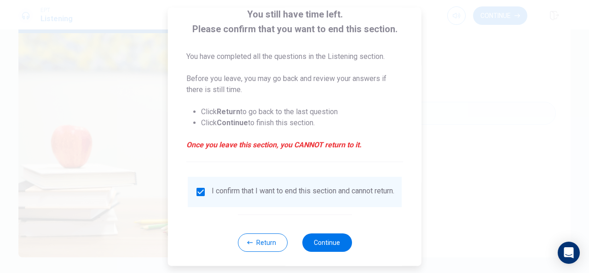
scroll to position [70, 0]
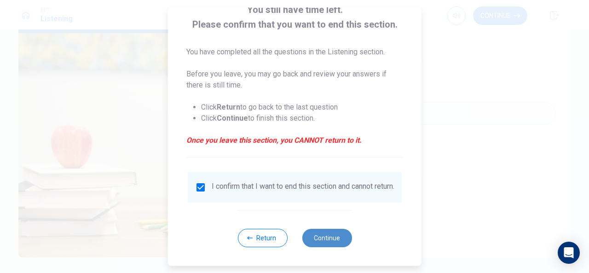
click at [315, 239] on button "Continue" at bounding box center [327, 238] width 50 height 18
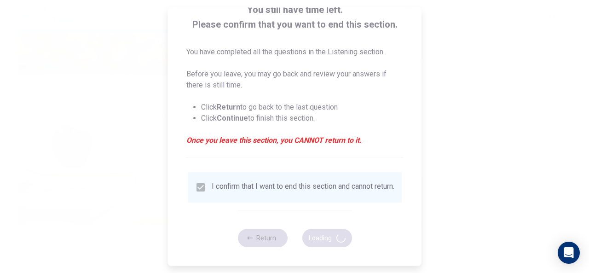
type input "83"
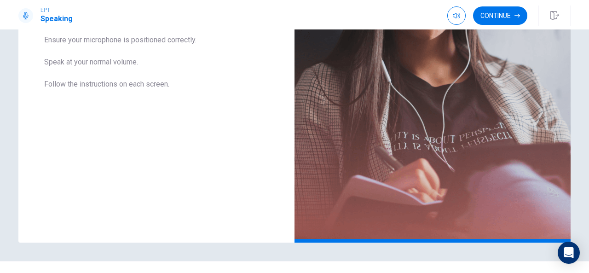
scroll to position [224, 0]
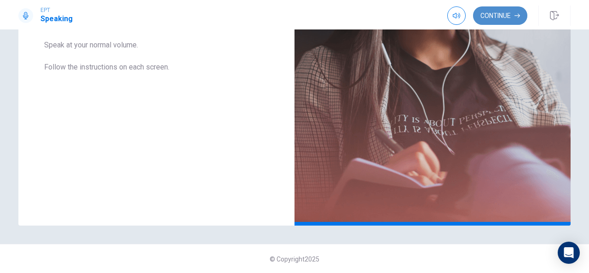
click at [497, 20] on button "Continue" at bounding box center [500, 15] width 54 height 18
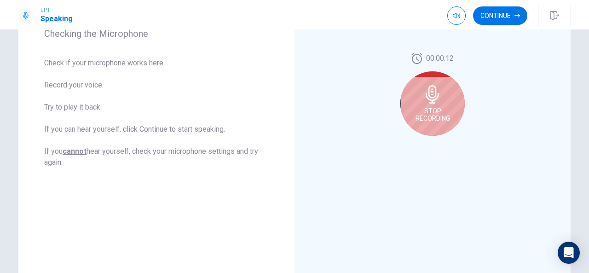
scroll to position [132, 0]
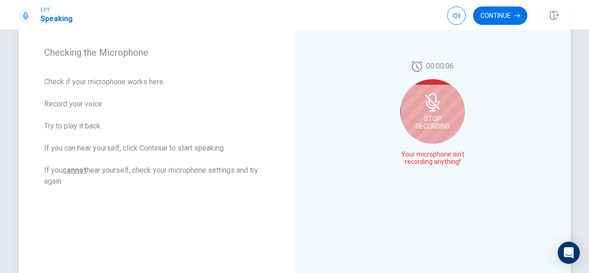
click at [426, 118] on span "Stop Recording" at bounding box center [433, 122] width 35 height 15
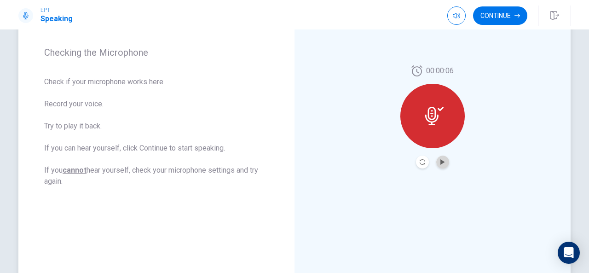
click at [438, 160] on button "Play Audio" at bounding box center [443, 162] width 13 height 13
click at [438, 160] on button "Pause Audio" at bounding box center [443, 162] width 13 height 13
click at [438, 160] on button "Play Audio" at bounding box center [443, 162] width 13 height 13
click at [420, 162] on icon "Record Again" at bounding box center [423, 162] width 6 height 6
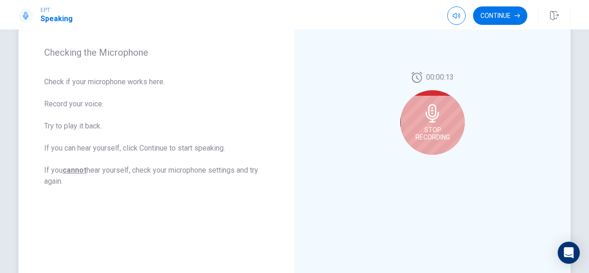
click at [434, 132] on span "Stop Recording" at bounding box center [433, 133] width 35 height 15
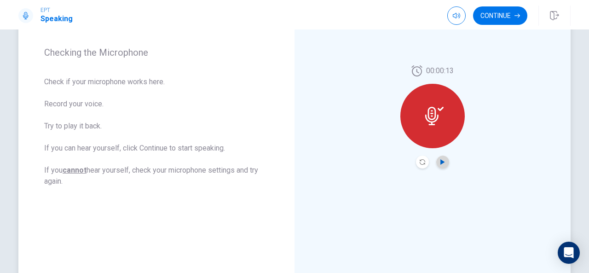
click at [441, 159] on icon "Play Audio" at bounding box center [443, 162] width 4 height 6
click at [441, 159] on icon "Pause Audio" at bounding box center [443, 162] width 5 height 6
click at [416, 164] on button "Record Again" at bounding box center [422, 162] width 13 height 13
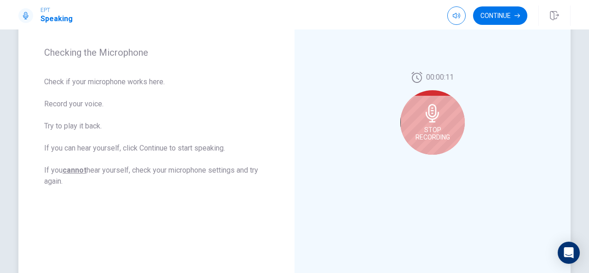
click at [441, 131] on span "Stop Recording" at bounding box center [433, 133] width 35 height 15
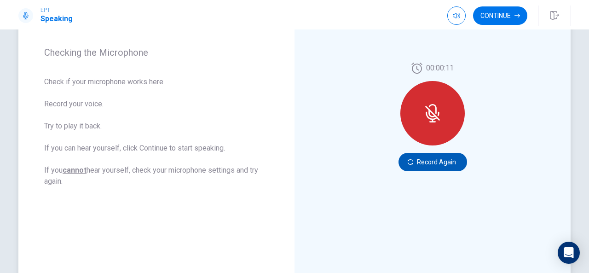
click at [428, 157] on button "Record Again" at bounding box center [433, 162] width 69 height 18
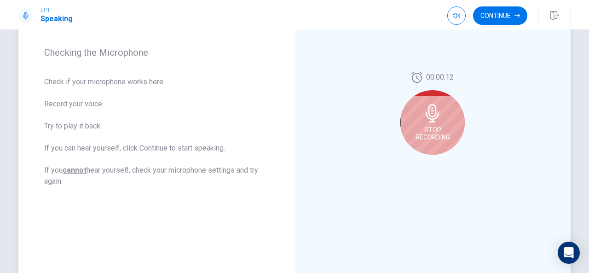
click at [436, 140] on span "Stop Recording" at bounding box center [433, 133] width 35 height 15
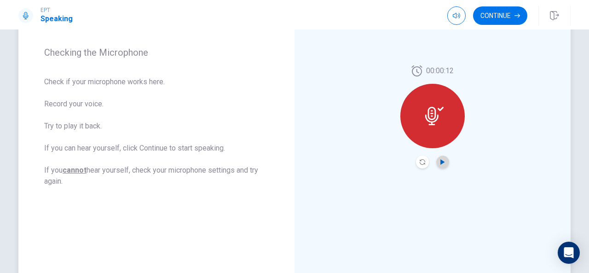
click at [440, 159] on icon "Play Audio" at bounding box center [443, 162] width 6 height 6
click at [494, 21] on button "Continue" at bounding box center [500, 15] width 54 height 18
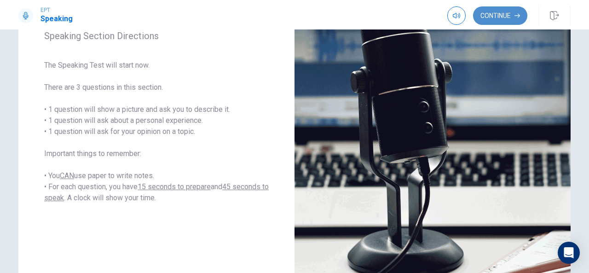
click at [499, 17] on button "Continue" at bounding box center [500, 15] width 54 height 18
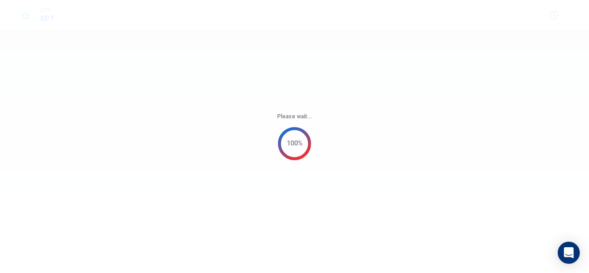
scroll to position [0, 0]
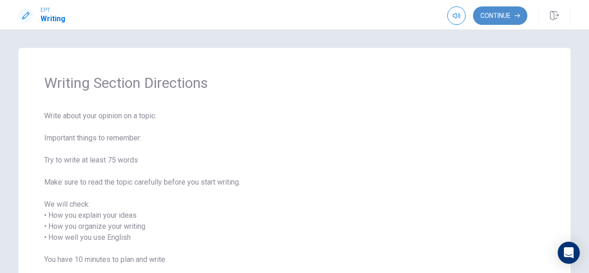
click at [479, 14] on button "Continue" at bounding box center [500, 15] width 54 height 18
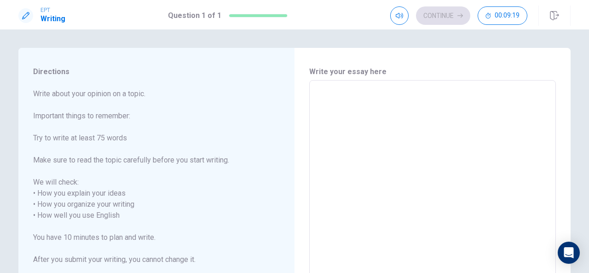
click at [397, 101] on textarea at bounding box center [433, 210] width 234 height 245
type textarea "H"
type textarea "x"
type textarea "HE"
type textarea "x"
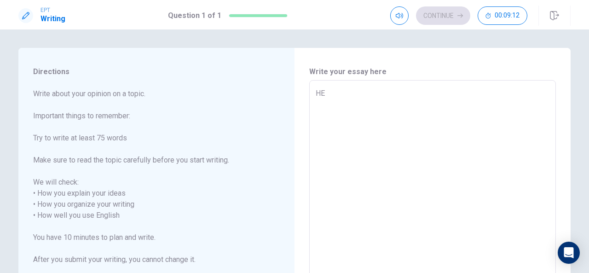
type textarea "HEL"
type textarea "x"
type textarea "HELP"
type textarea "x"
type textarea "HEL"
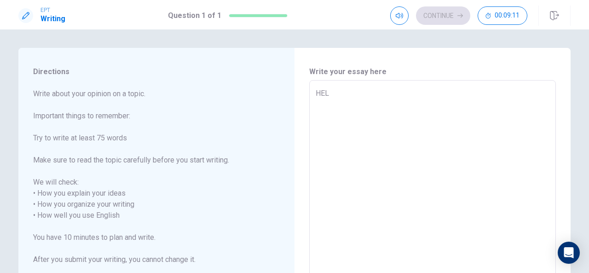
type textarea "x"
type textarea "HE"
type textarea "x"
type textarea "H"
type textarea "x"
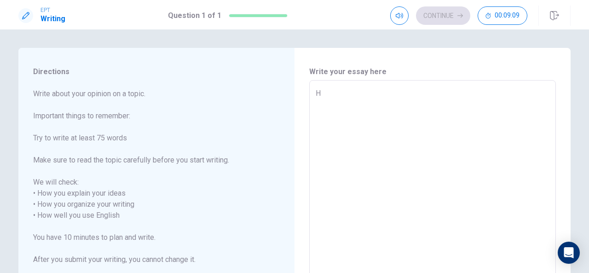
type textarea "He"
type textarea "x"
type textarea "H"
type textarea "x"
type textarea "A"
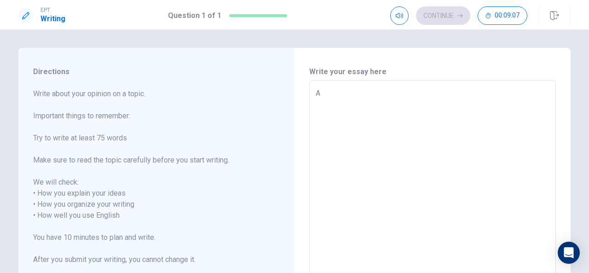
type textarea "x"
type textarea "Al"
type textarea "x"
type textarea "All"
type textarea "x"
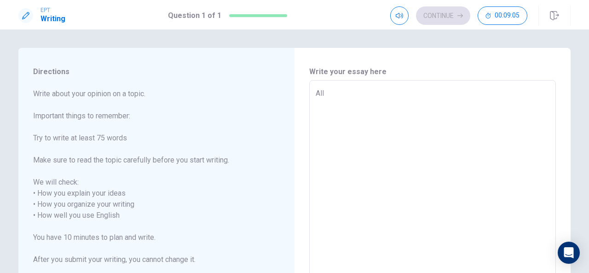
type textarea "Al"
type textarea "x"
type textarea "A"
type textarea "x"
type textarea "E"
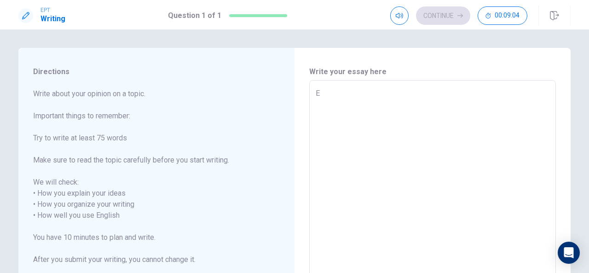
type textarea "x"
type textarea "Ev"
type textarea "x"
type textarea "Eve"
type textarea "x"
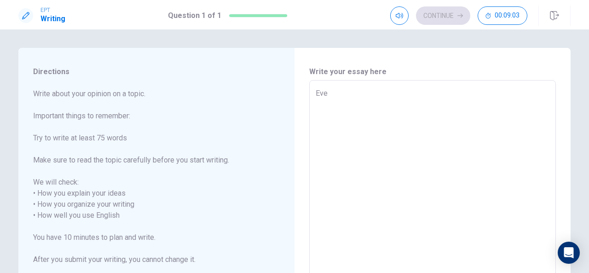
type textarea "Ever"
type textarea "x"
type textarea "Every"
type textarea "x"
type textarea "Everyo"
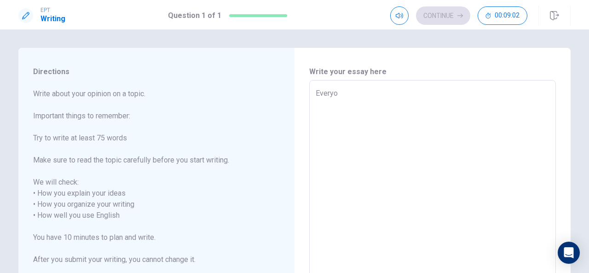
type textarea "x"
type textarea "Everyon"
type textarea "x"
type textarea "Everyone"
type textarea "x"
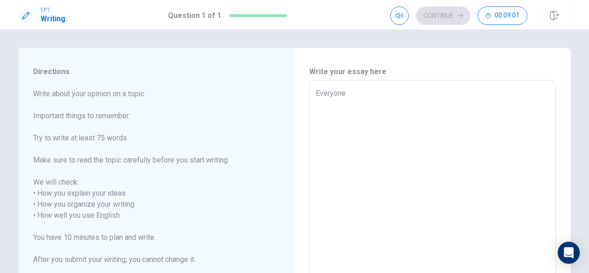
type textarea "Everyone"
type textarea "x"
type textarea "Everyone n"
type textarea "x"
type textarea "Everyone ne"
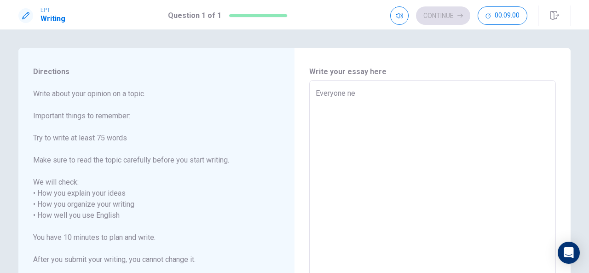
type textarea "x"
type textarea "Everyone nee"
type textarea "x"
type textarea "Everyone need"
type textarea "x"
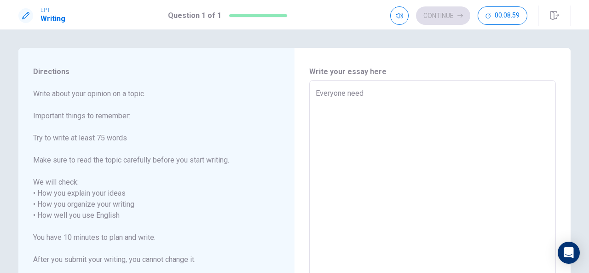
type textarea "Everyone needs"
type textarea "x"
type textarea "Everyone needs"
type textarea "x"
type textarea "Everyone needs t"
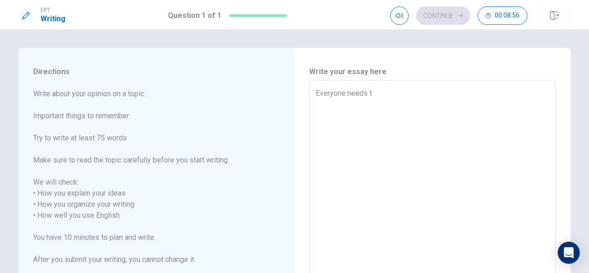
type textarea "x"
type textarea "Everyone needs to"
type textarea "x"
type textarea "Everyone needs to"
type textarea "x"
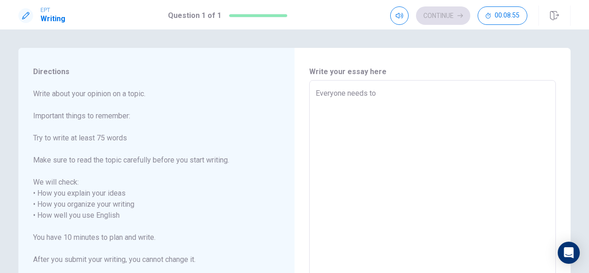
type textarea "Everyone needs to a"
type textarea "x"
type textarea "Everyone needs to ac"
type textarea "x"
type textarea "Everyone needs to ach"
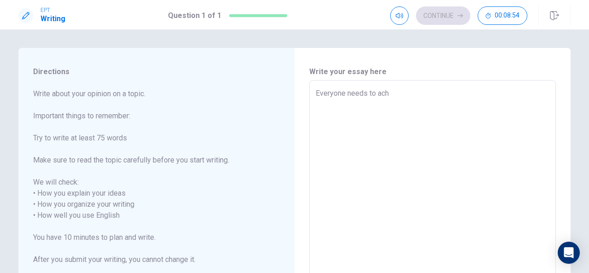
type textarea "x"
type textarea "Everyone needs to achi"
type textarea "x"
type textarea "Everyone needs to achie"
type textarea "x"
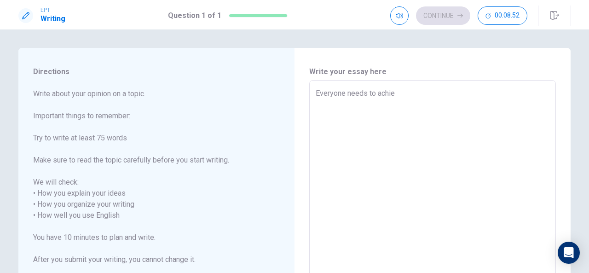
type textarea "Everyone needs to achiev"
type textarea "x"
type textarea "Everyone needs to achieve"
type textarea "x"
type textarea "Everyone needs to achieve"
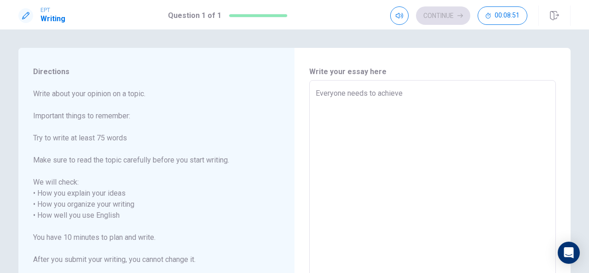
type textarea "x"
type textarea "Everyone needs to achieve s"
type textarea "x"
type textarea "Everyone needs to achieve so"
type textarea "x"
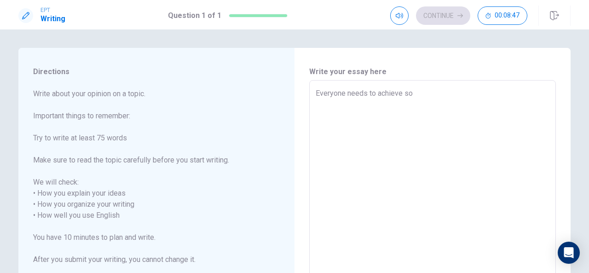
type textarea "Everyone needs to achieve som"
type textarea "x"
type textarea "Everyone needs to achieve some"
type textarea "x"
type textarea "Everyone needs to achieve somet"
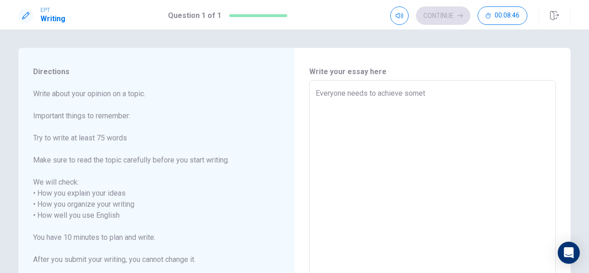
type textarea "x"
type textarea "Everyone needs to achieve someth"
type textarea "x"
type textarea "Everyone needs to achieve somethi"
type textarea "x"
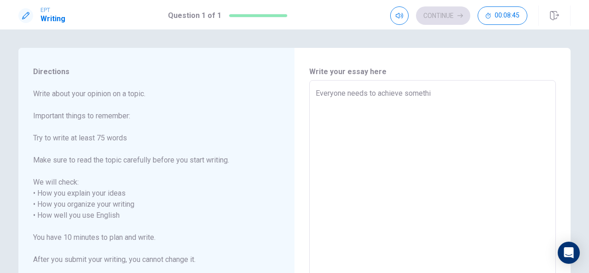
type textarea "Everyone needs to achieve somethin"
type textarea "x"
type textarea "Everyone needs to achieve something"
type textarea "x"
type textarea "Everyone needs to achieve something"
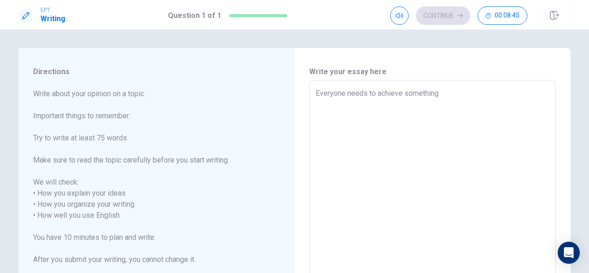
type textarea "x"
type textarea "Everyone needs to achieve something i"
type textarea "x"
type textarea "Everyone needs to achieve something in"
type textarea "x"
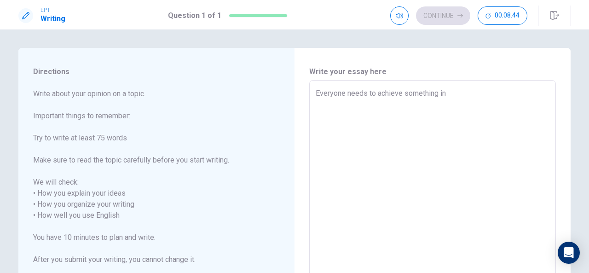
type textarea "Everyone needs to achieve something in"
type textarea "x"
type textarea "Everyone needs to achieve something in k"
type textarea "x"
type textarea "Everyone needs to achieve something in"
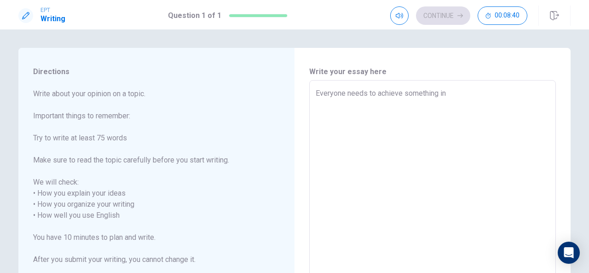
type textarea "x"
type textarea "Everyone needs to achieve something in l"
type textarea "x"
type textarea "Everyone needs to achieve something in li"
type textarea "x"
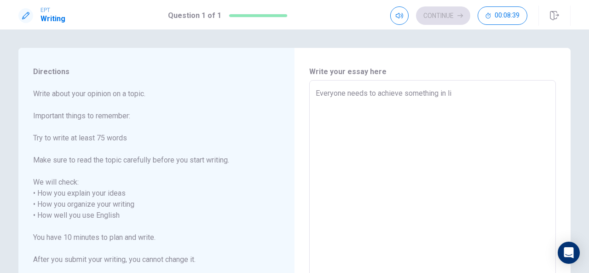
type textarea "Everyone needs to achieve something in lif"
type textarea "x"
type textarea "Everyone needs to achieve something in life"
type textarea "x"
type textarea "Everyone needs to achieve something in life"
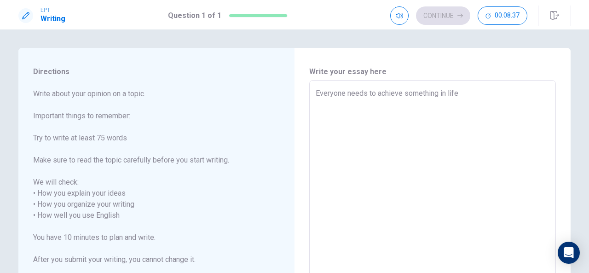
type textarea "x"
type textarea "Everyone needs to achieve something in life b"
type textarea "x"
type textarea "Everyone needs to achieve something in life bu"
type textarea "x"
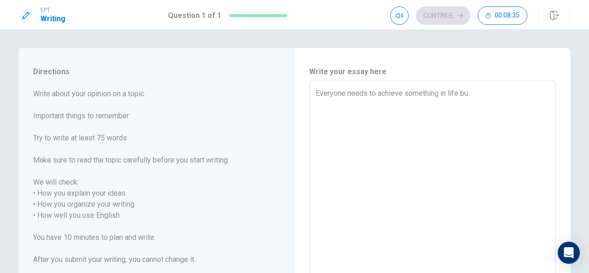
type textarea "Everyone needs to achieve something in life but"
type textarea "x"
type textarea "Everyone needs to achieve something in life but"
type textarea "x"
type textarea "Everyone needs to achieve something in life but t"
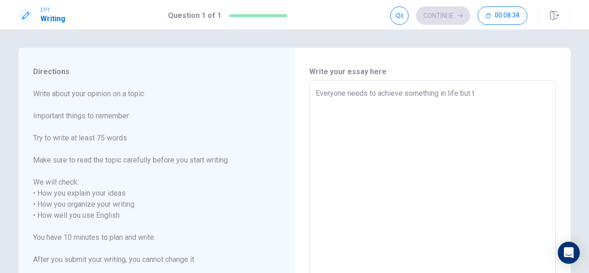
type textarea "x"
type textarea "Everyone needs to achieve something in life but th"
type textarea "x"
type textarea "Everyone needs to achieve something in life but the"
type textarea "x"
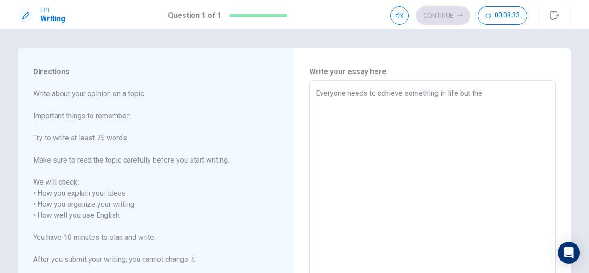
type textarea "Everyone needs to achieve something in life but the"
type textarea "x"
type textarea "Everyone needs to achieve something in life but the t"
type textarea "x"
type textarea "Everyone needs to achieve something in life but the tr"
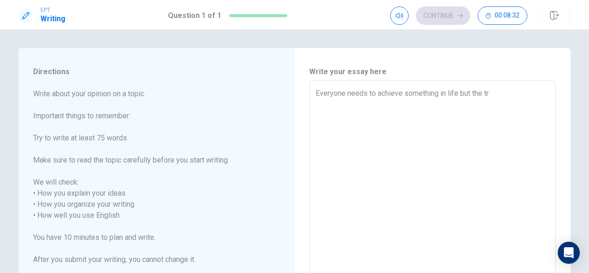
type textarea "x"
type textarea "Everyone needs to achieve something in life but the tre"
type textarea "x"
type textarea "Everyone needs to achieve something in life but the [PERSON_NAME]"
type textarea "x"
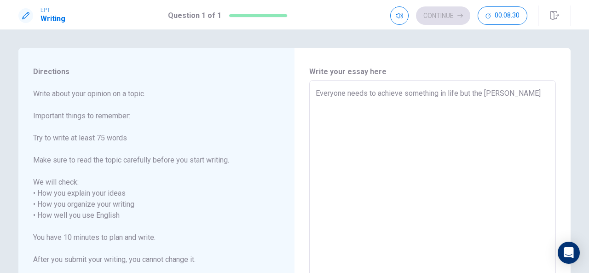
type textarea "Everyone needs to achieve something in life but the [PERSON_NAME]="
type textarea "x"
type textarea "Everyone needs to achieve something in life but the [PERSON_NAME]="
type textarea "x"
type textarea "Everyone needs to achieve something in life but the [PERSON_NAME]="
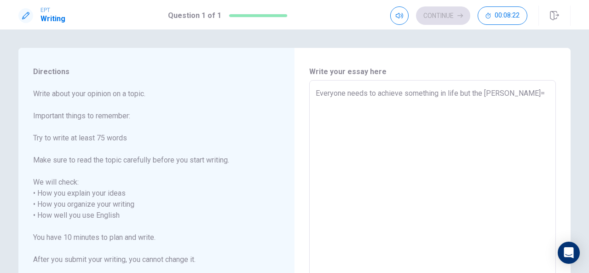
click at [506, 97] on textarea "Everyone needs to achieve something in life but the [PERSON_NAME]=" at bounding box center [433, 210] width 234 height 245
type textarea "x"
type textarea "Everyone needs to achieve something in life but the [PERSON_NAME]="
type textarea "x"
type textarea "Everyone needs to achieve something in life but the [PERSON_NAME]="
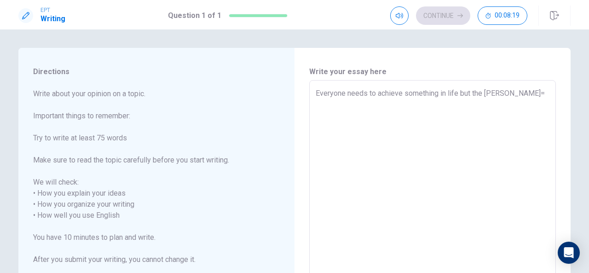
type textarea "x"
type textarea "Everyone needs to achieve something in life but the [PERSON_NAME]"
type textarea "x"
type textarea "Everyone needs to achieve something in life but the tre"
type textarea "x"
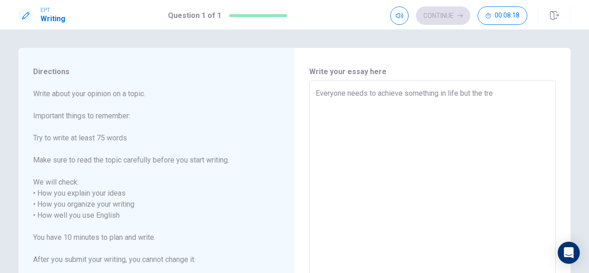
type textarea "Everyone needs to achieve something in life but the tr"
type textarea "x"
type textarea "Everyone needs to achieve something in life but the tru"
type textarea "x"
type textarea "Everyone needs to achieve something in life but the trut"
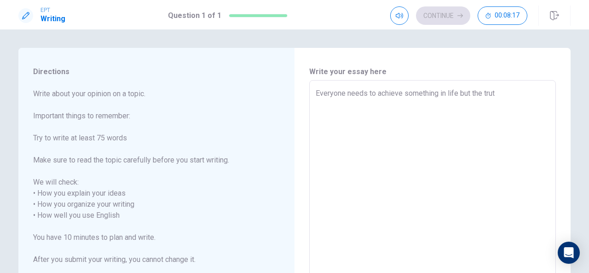
type textarea "x"
type textarea "Everyone needs to achieve something in life but the truth"
type textarea "x"
type textarea "Everyone needs to achieve something in life but the truth"
type textarea "x"
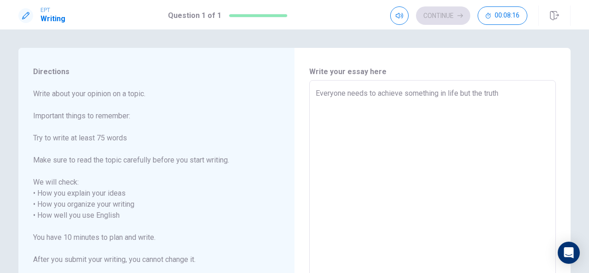
type textarea "Everyone needs to achieve something in life but the truth i"
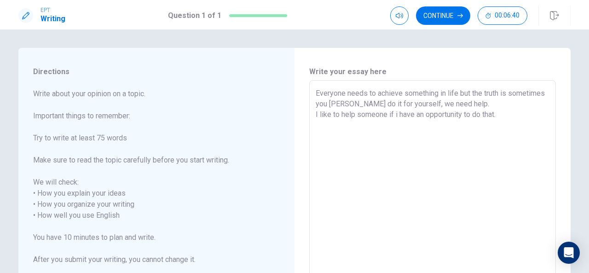
scroll to position [147, 0]
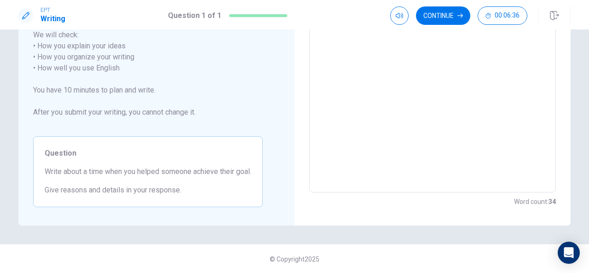
click at [588, 29] on div "EPT Writing Question 1 of 1 Continue 00:06:36" at bounding box center [294, 14] width 589 height 29
click at [587, 33] on div "EPT Writing Question 1 of 1 Continue 00:06:36 Question 1 of 1 Continue 00:06:36…" at bounding box center [294, 136] width 589 height 273
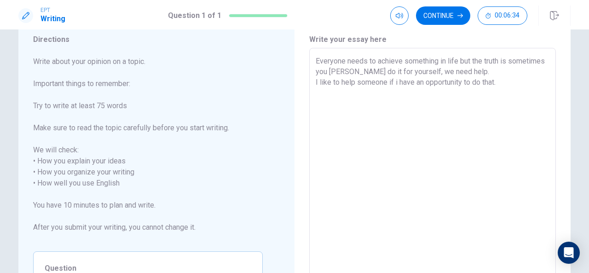
scroll to position [0, 0]
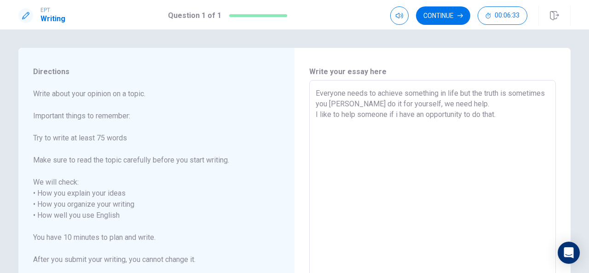
click at [507, 113] on textarea "Everyone needs to achieve something in life but the truth is sometimes you [PER…" at bounding box center [433, 210] width 234 height 245
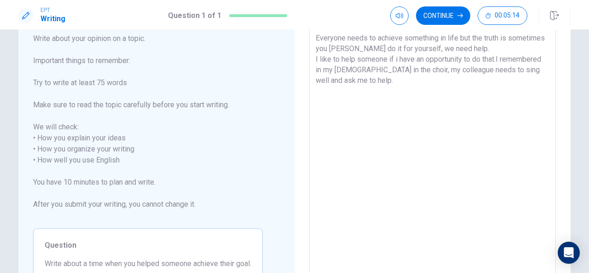
scroll to position [55, 0]
click at [353, 79] on textarea "Everyone needs to achieve something in life but the truth is sometimes you [PER…" at bounding box center [433, 155] width 234 height 245
click at [460, 71] on textarea "Everyone needs to achieve something in life but the truth is sometimes you [PER…" at bounding box center [433, 155] width 234 height 245
click at [360, 82] on textarea "Everyone needs to achieve something in life but the truth is sometimes you [PER…" at bounding box center [433, 155] width 234 height 245
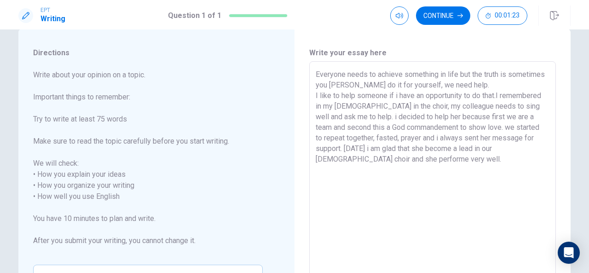
scroll to position [6, 0]
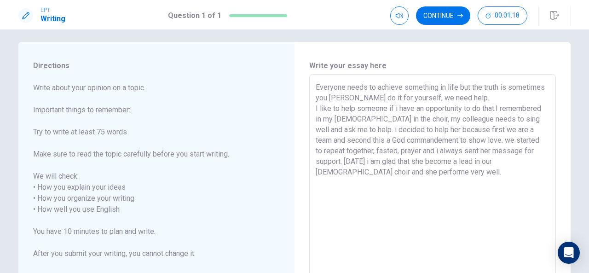
click at [497, 107] on textarea "Everyone needs to achieve something in life but the truth is sometimes you [PER…" at bounding box center [433, 204] width 234 height 245
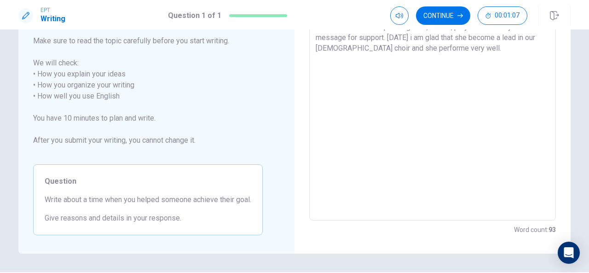
scroll to position [135, 0]
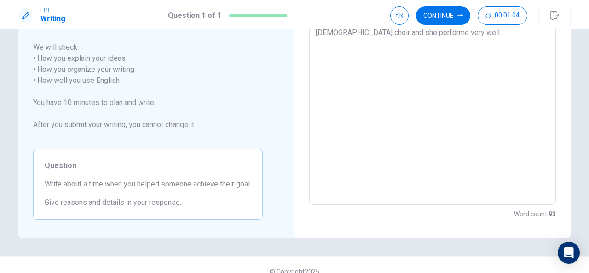
click at [422, 37] on textarea "Everyone needs to achieve something in life but the truth is sometimes you [PER…" at bounding box center [433, 75] width 234 height 245
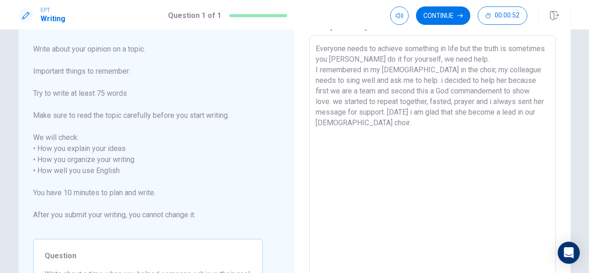
scroll to position [30, 0]
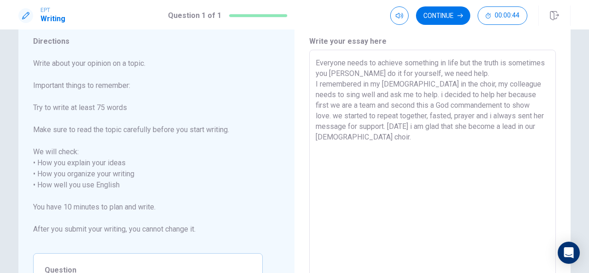
click at [441, 74] on textarea "Everyone needs to achieve something in life but the truth is sometimes you [PER…" at bounding box center [433, 180] width 234 height 245
click at [506, 64] on textarea "Everyone needs to achieve something in life but the truth f, we need help. I re…" at bounding box center [433, 180] width 234 height 245
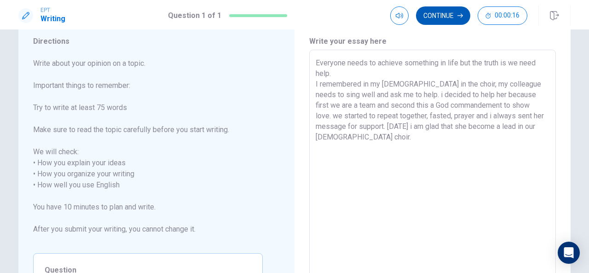
click at [438, 11] on button "Continue" at bounding box center [443, 15] width 54 height 18
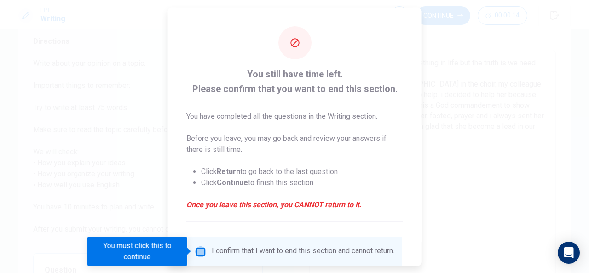
click at [202, 250] on input "You must click this to continue" at bounding box center [200, 251] width 11 height 11
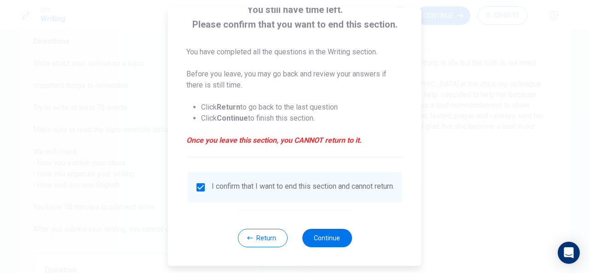
scroll to position [70, 0]
click at [331, 238] on button "Continue" at bounding box center [327, 238] width 50 height 18
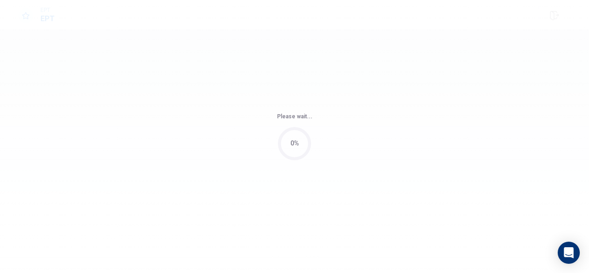
scroll to position [0, 0]
